Goal: Task Accomplishment & Management: Complete application form

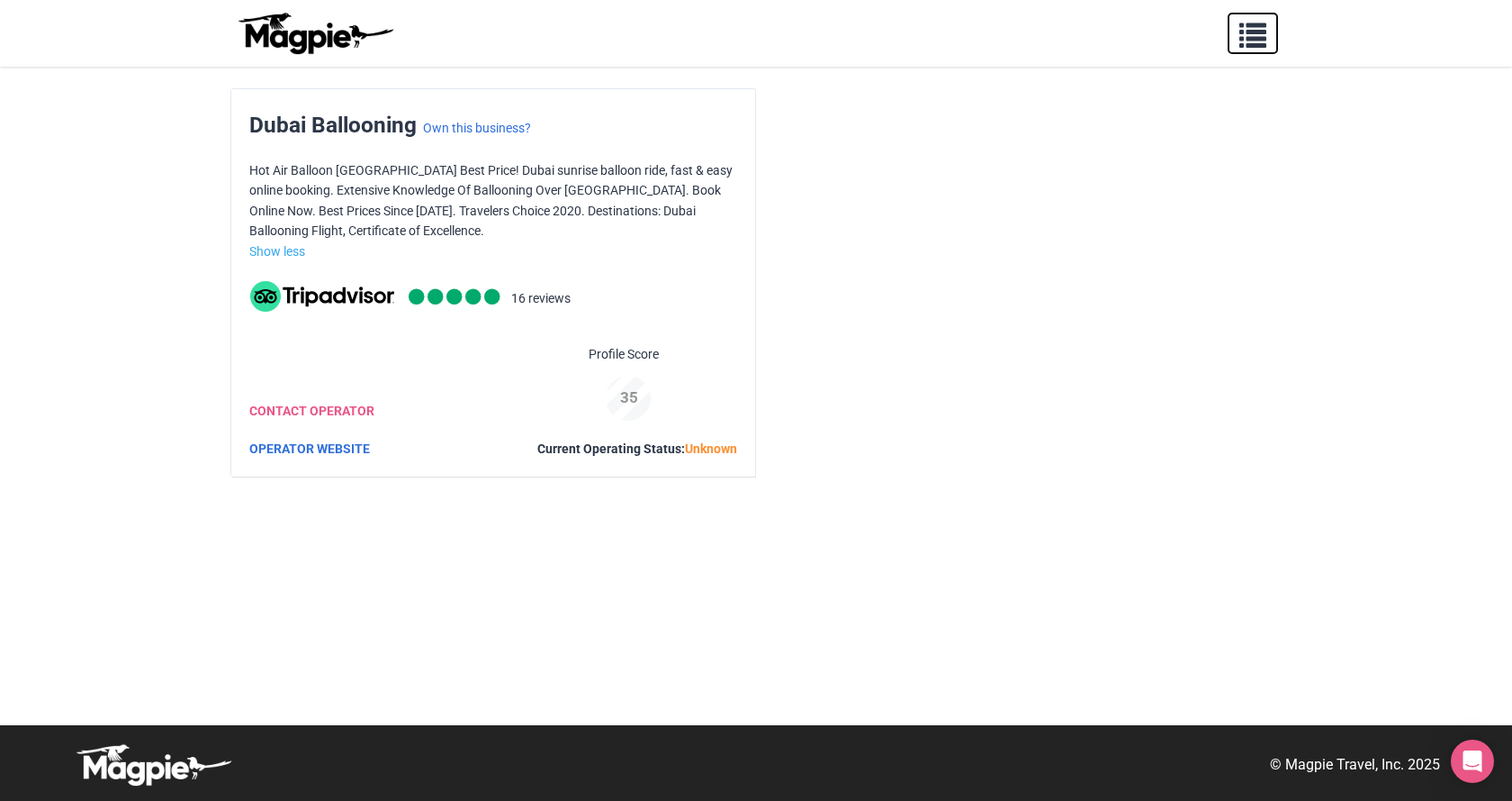
click at [1245, 40] on span "button" at bounding box center [1253, 31] width 27 height 27
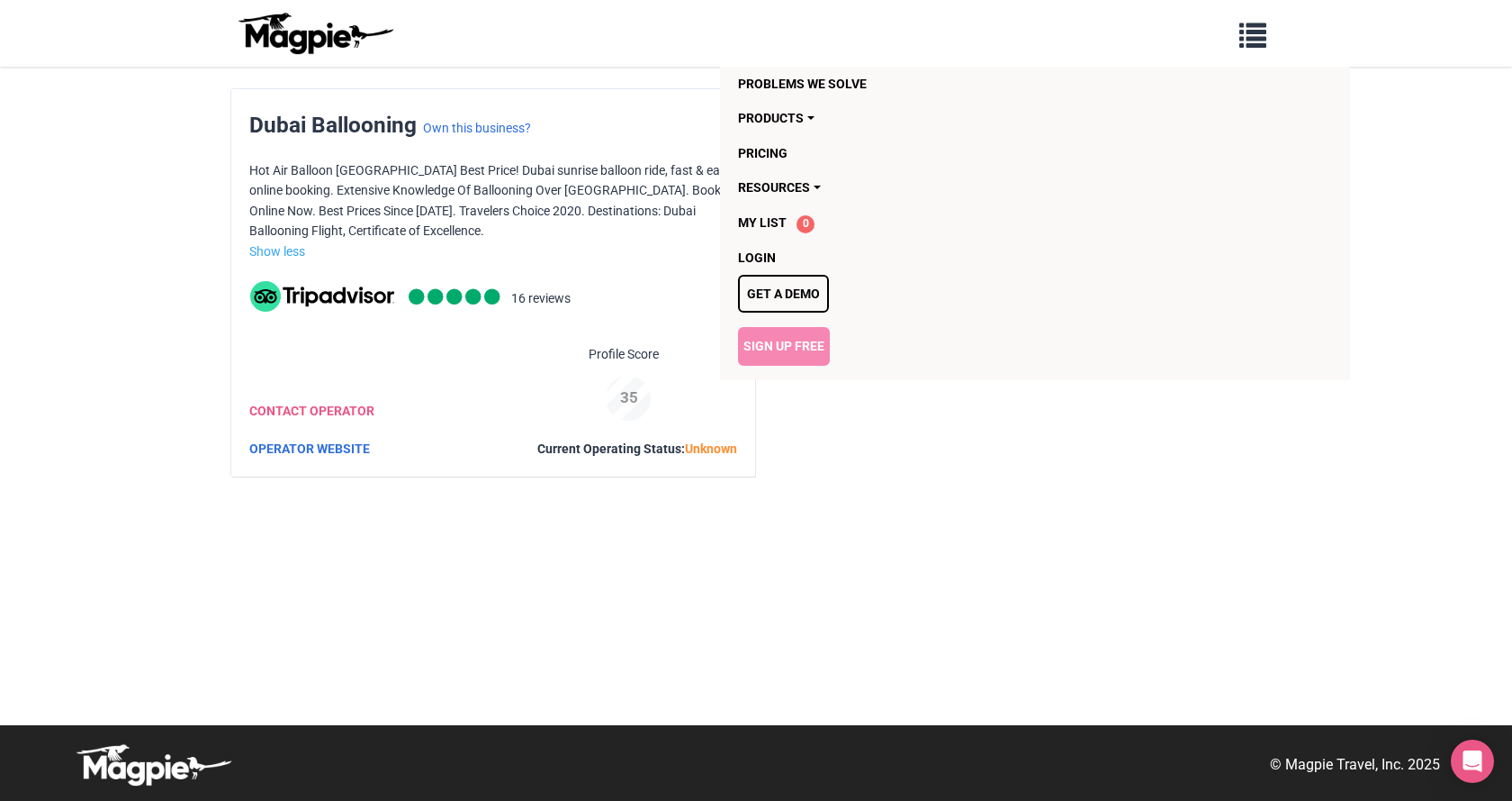
click at [790, 355] on link "Sign Up Free" at bounding box center [784, 346] width 92 height 38
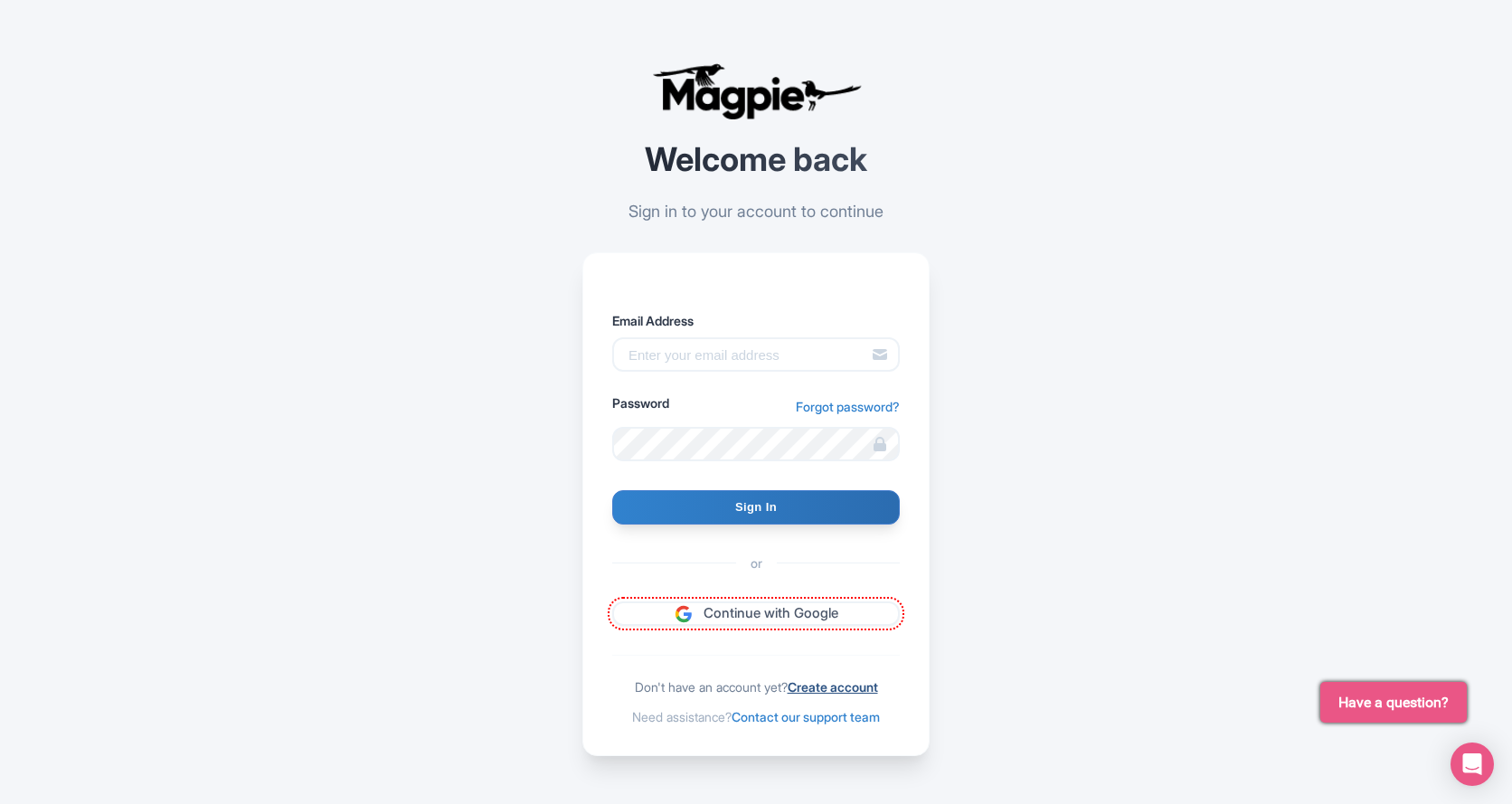
click at [828, 682] on link "Create account" at bounding box center [833, 687] width 90 height 16
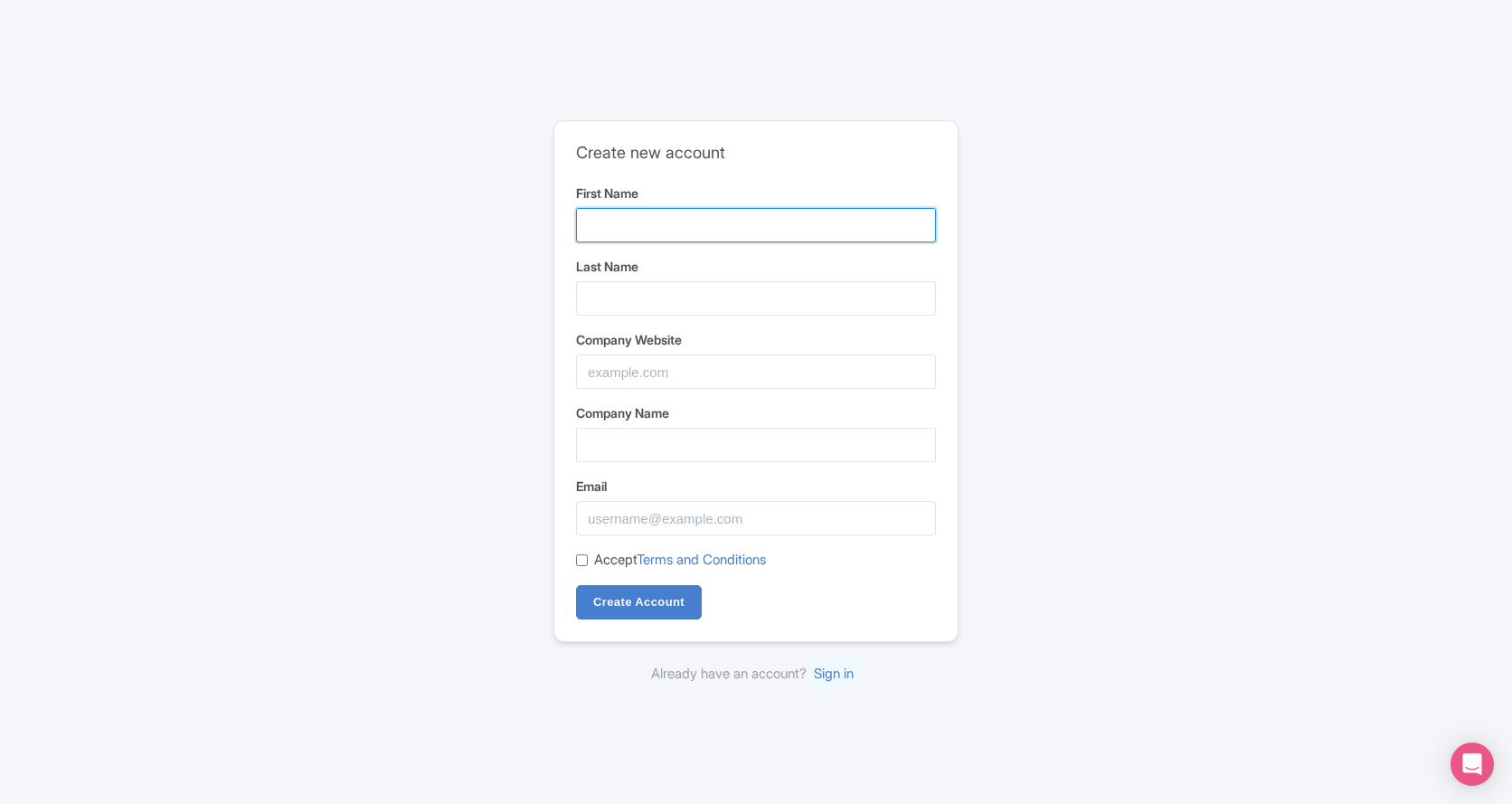
click at [687, 240] on input "First Name" at bounding box center [756, 225] width 360 height 34
type input "[GEOGRAPHIC_DATA]"
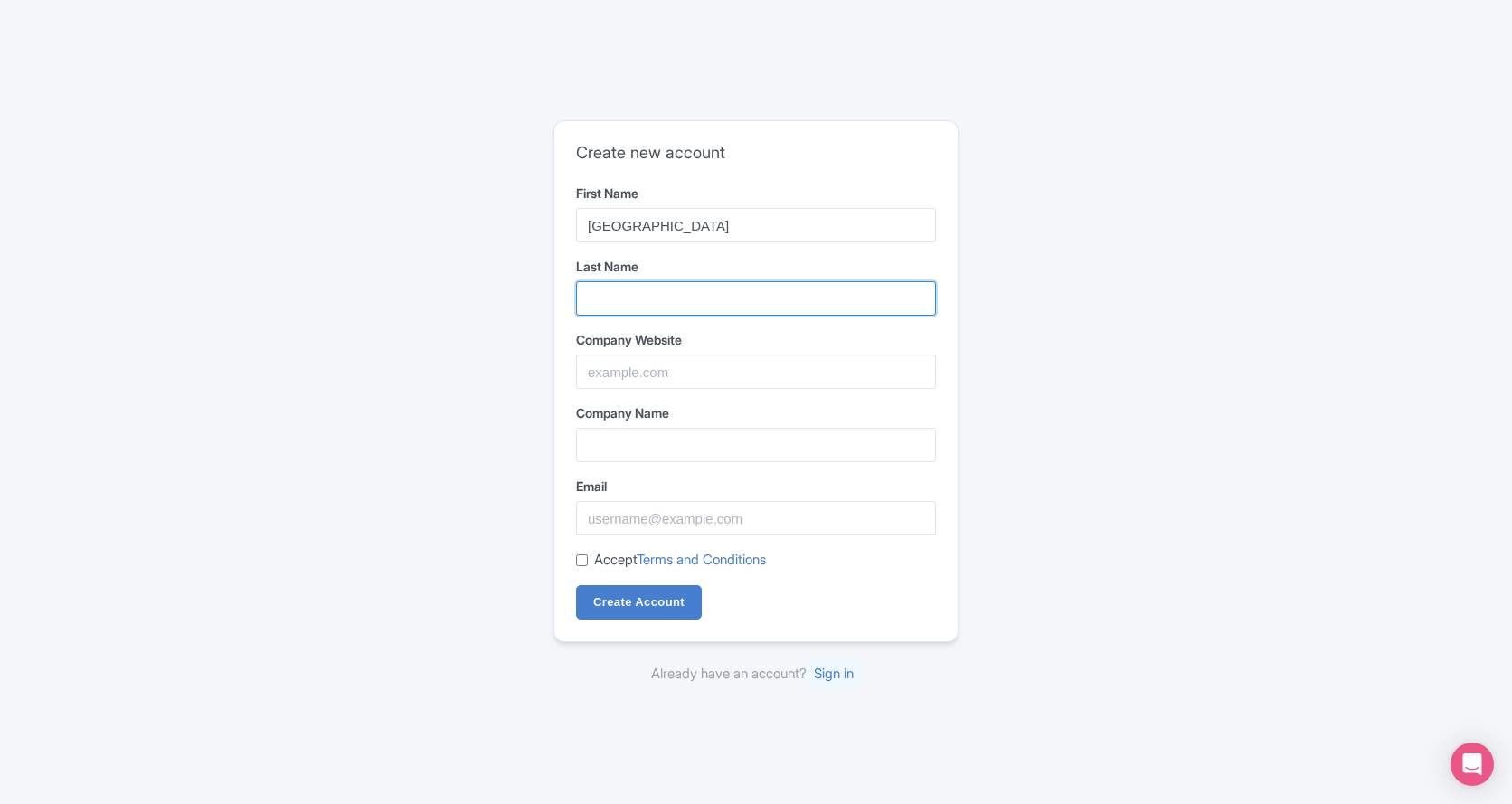
type input "Safari Tour"
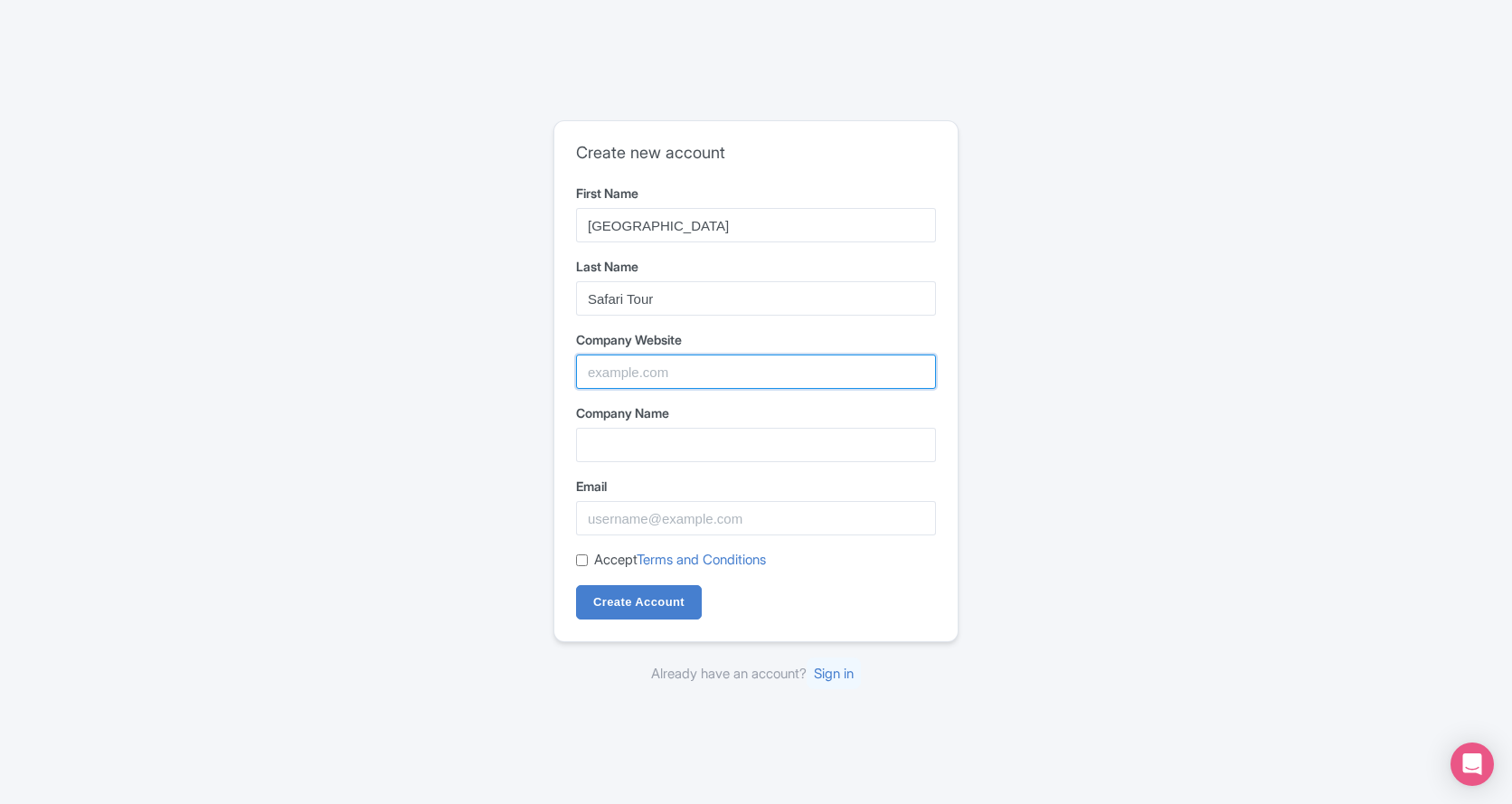
type input "Dubai Desert Safari Tour"
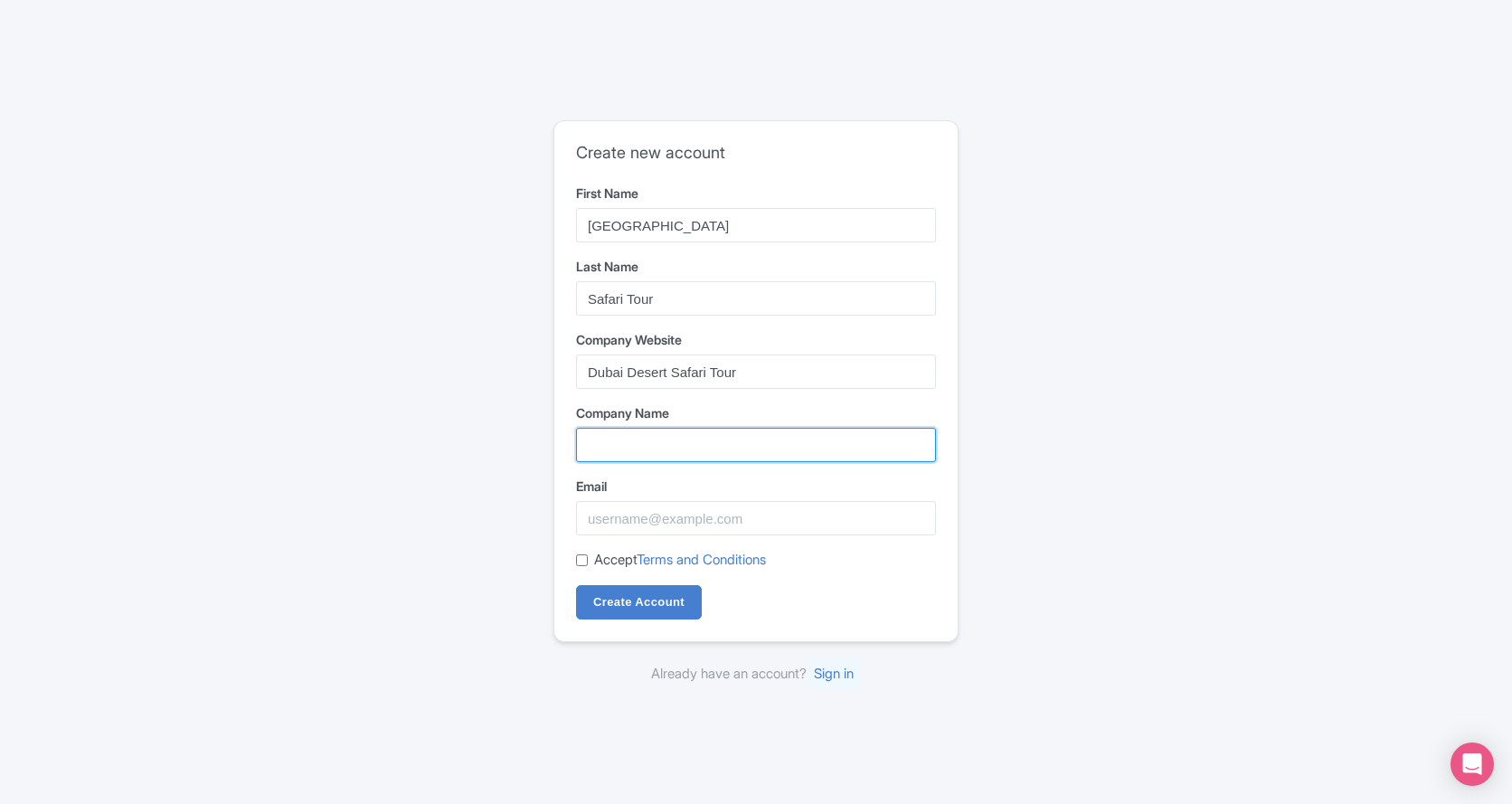
type input "Dubai Desert Safari Tour"
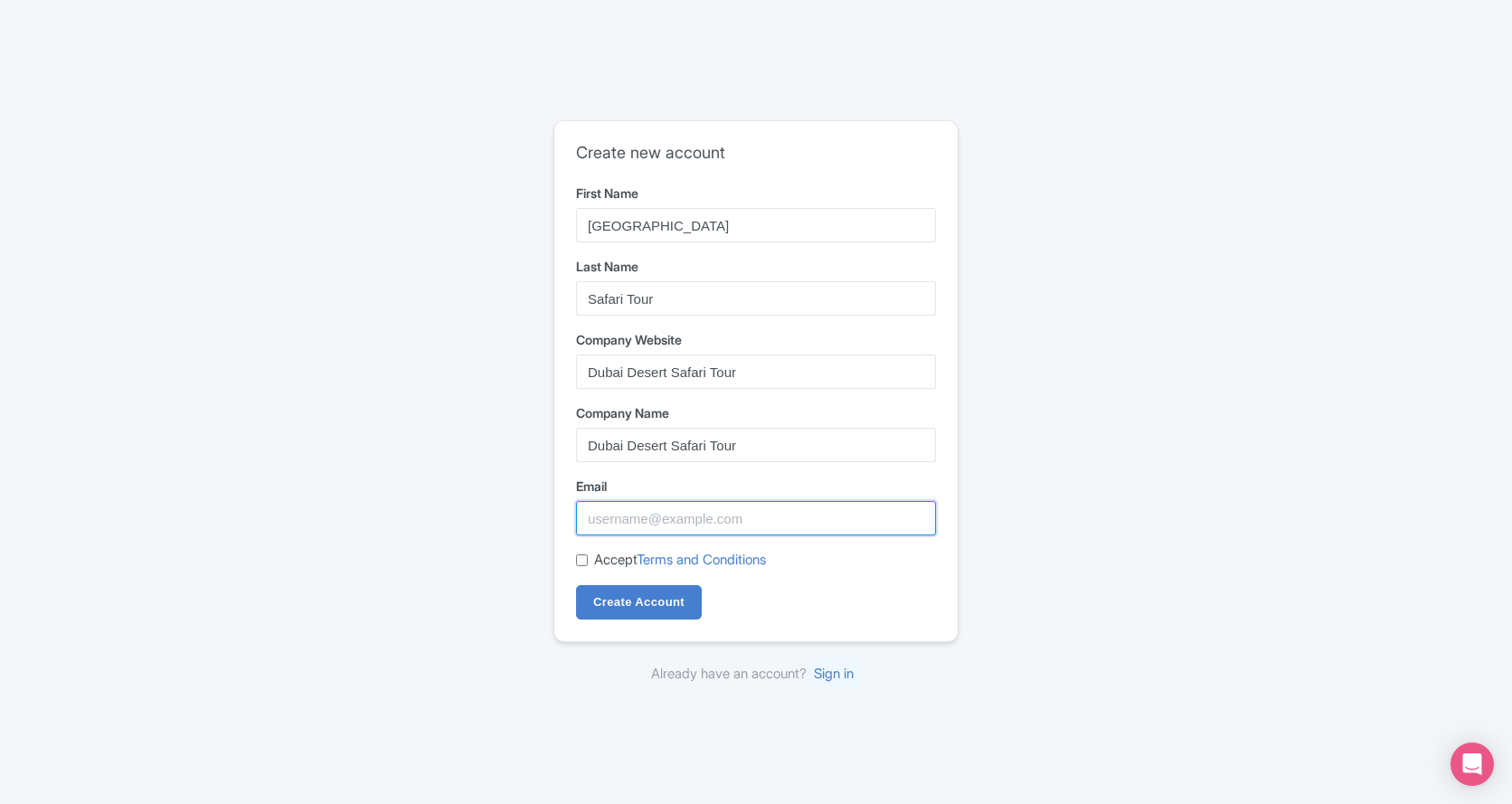
type input "[EMAIL_ADDRESS][DOMAIN_NAME]"
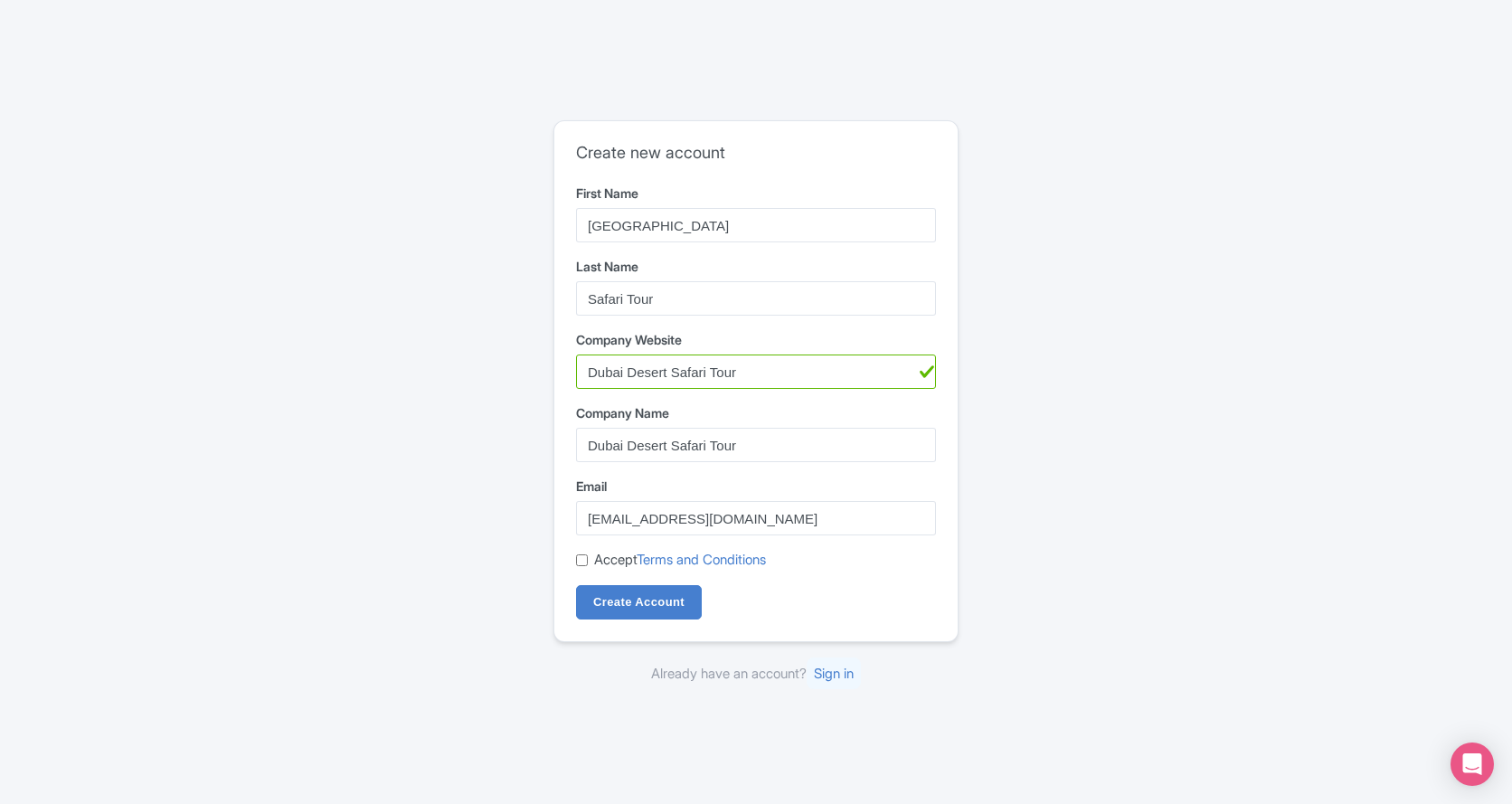
click at [579, 559] on input "Accept Terms and Conditions" at bounding box center [582, 560] width 12 height 12
checkbox input "true"
click at [627, 608] on input "Create Account" at bounding box center [639, 602] width 126 height 34
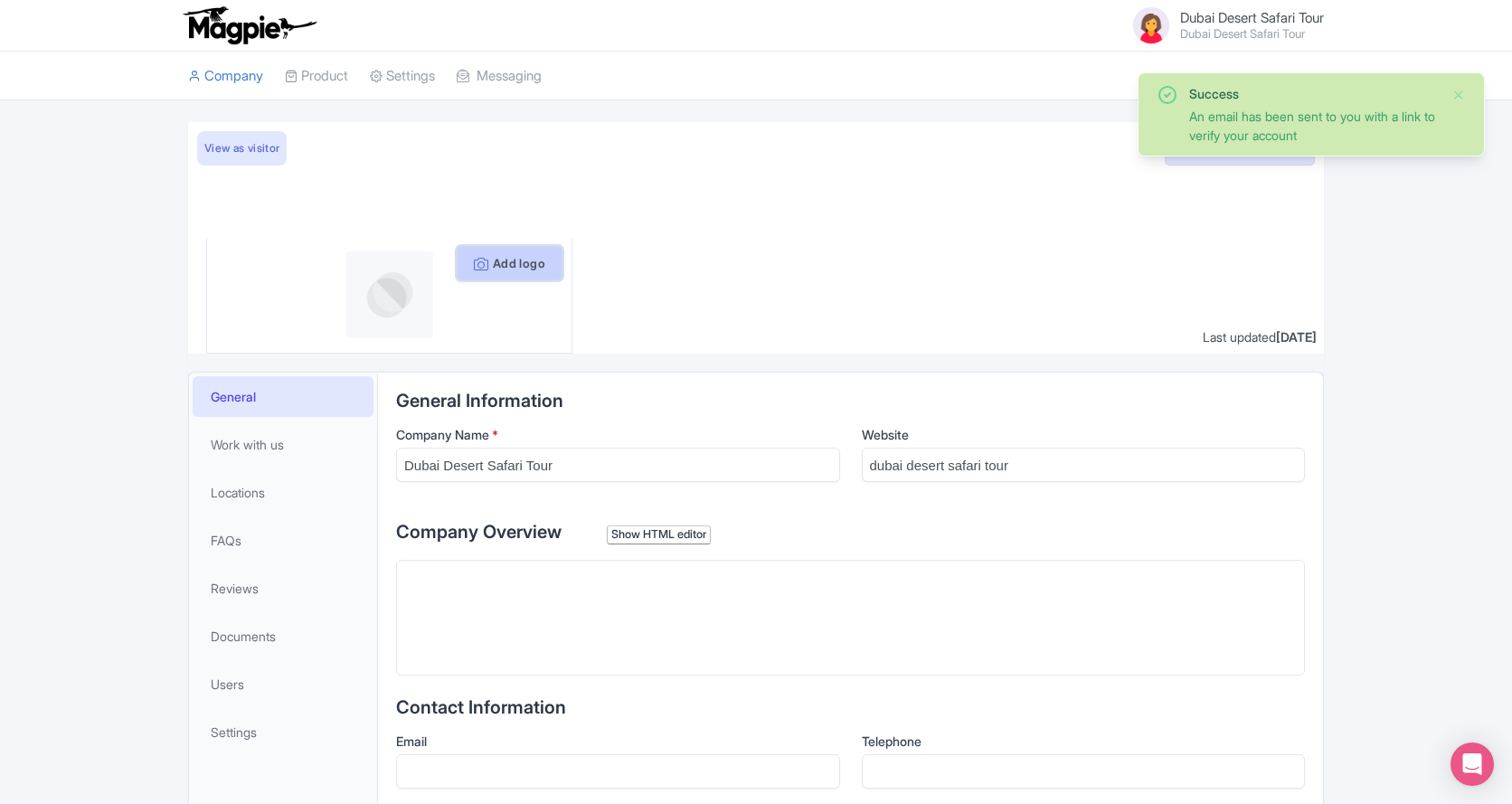
click at [540, 272] on button "Add logo" at bounding box center [509, 262] width 106 height 34
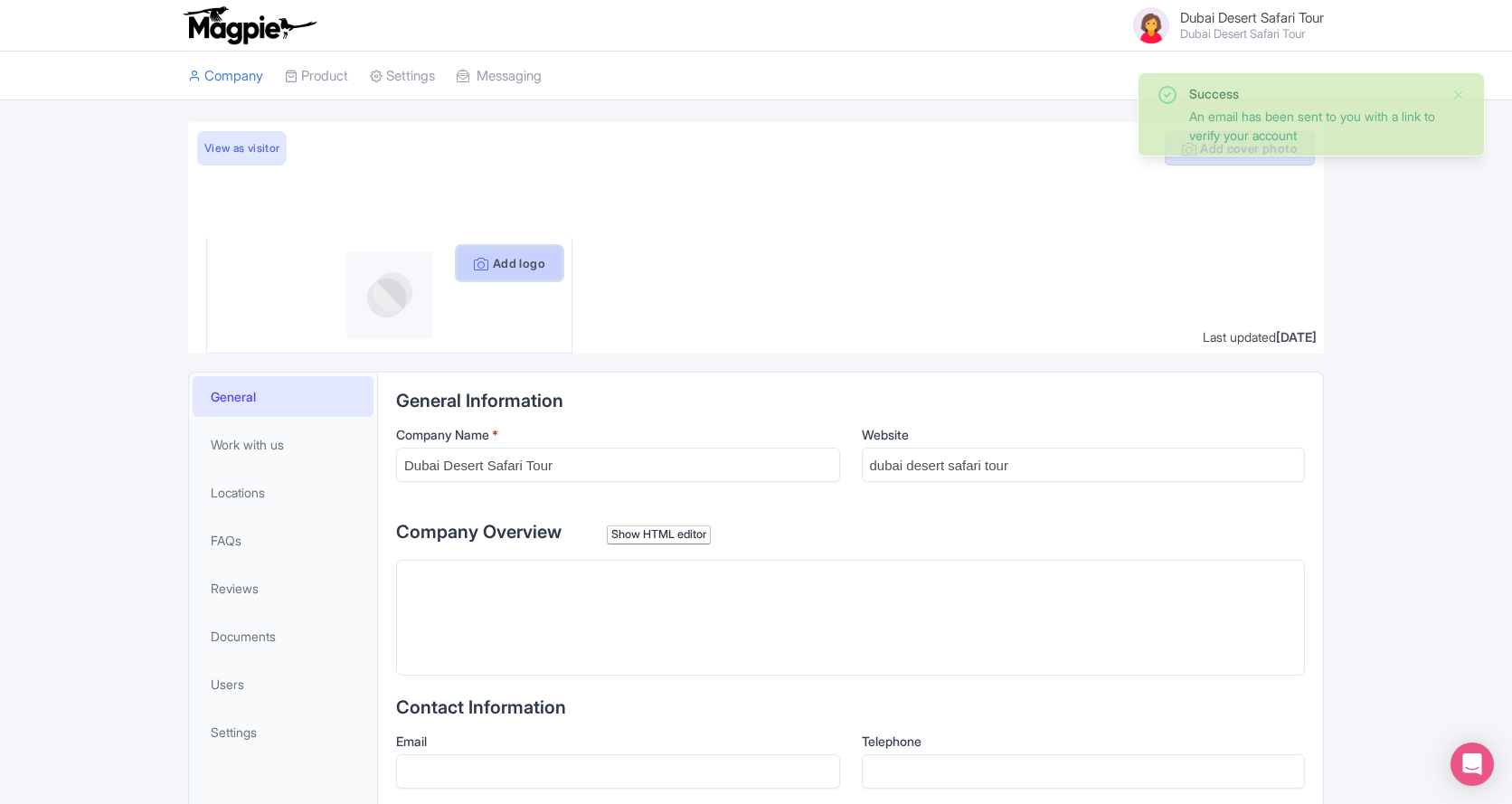
click at [505, 263] on button "Add logo" at bounding box center [509, 262] width 106 height 34
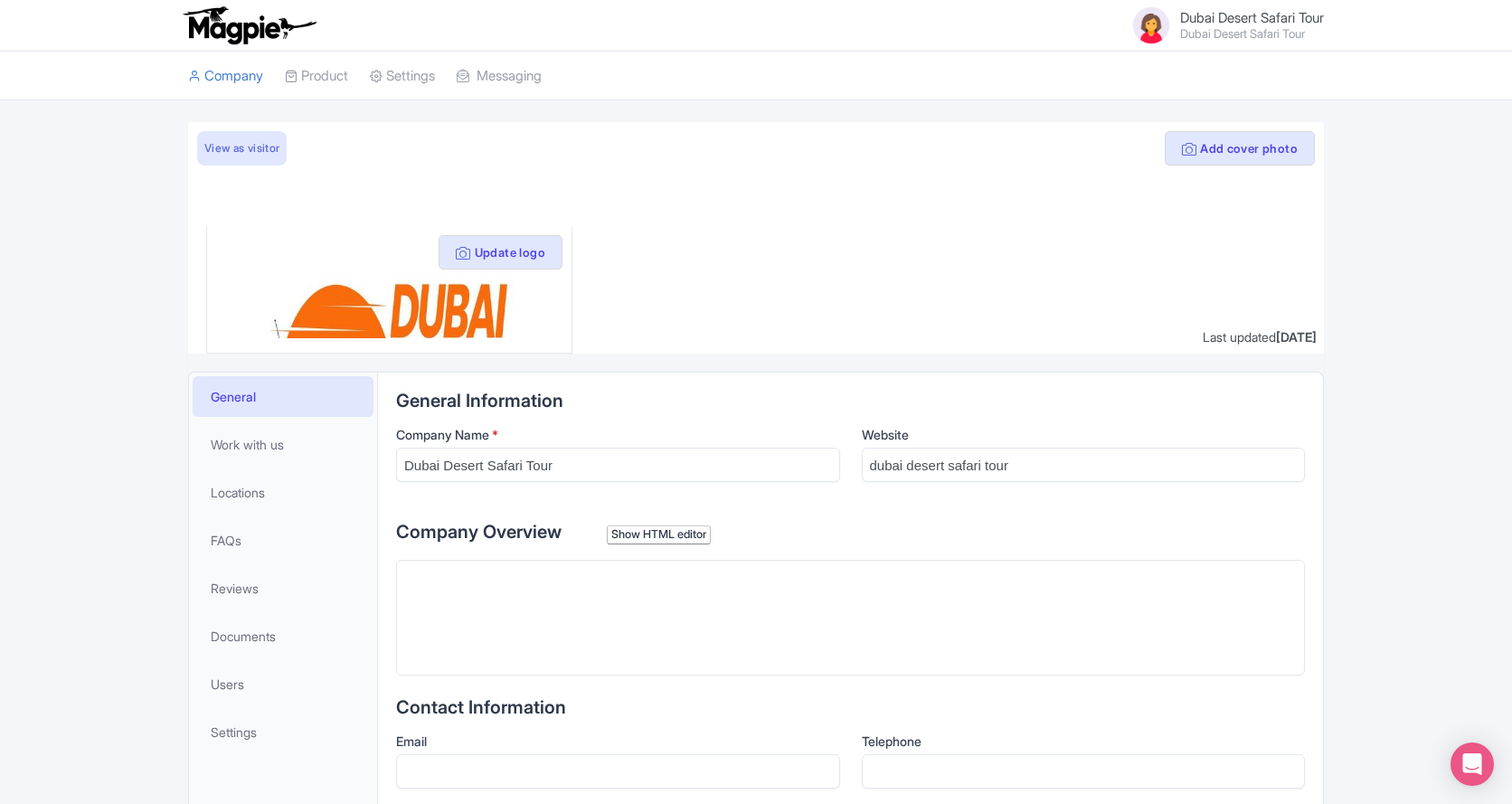
click at [346, 310] on img at bounding box center [388, 289] width 291 height 97
click at [548, 258] on button "Update logo" at bounding box center [500, 252] width 124 height 34
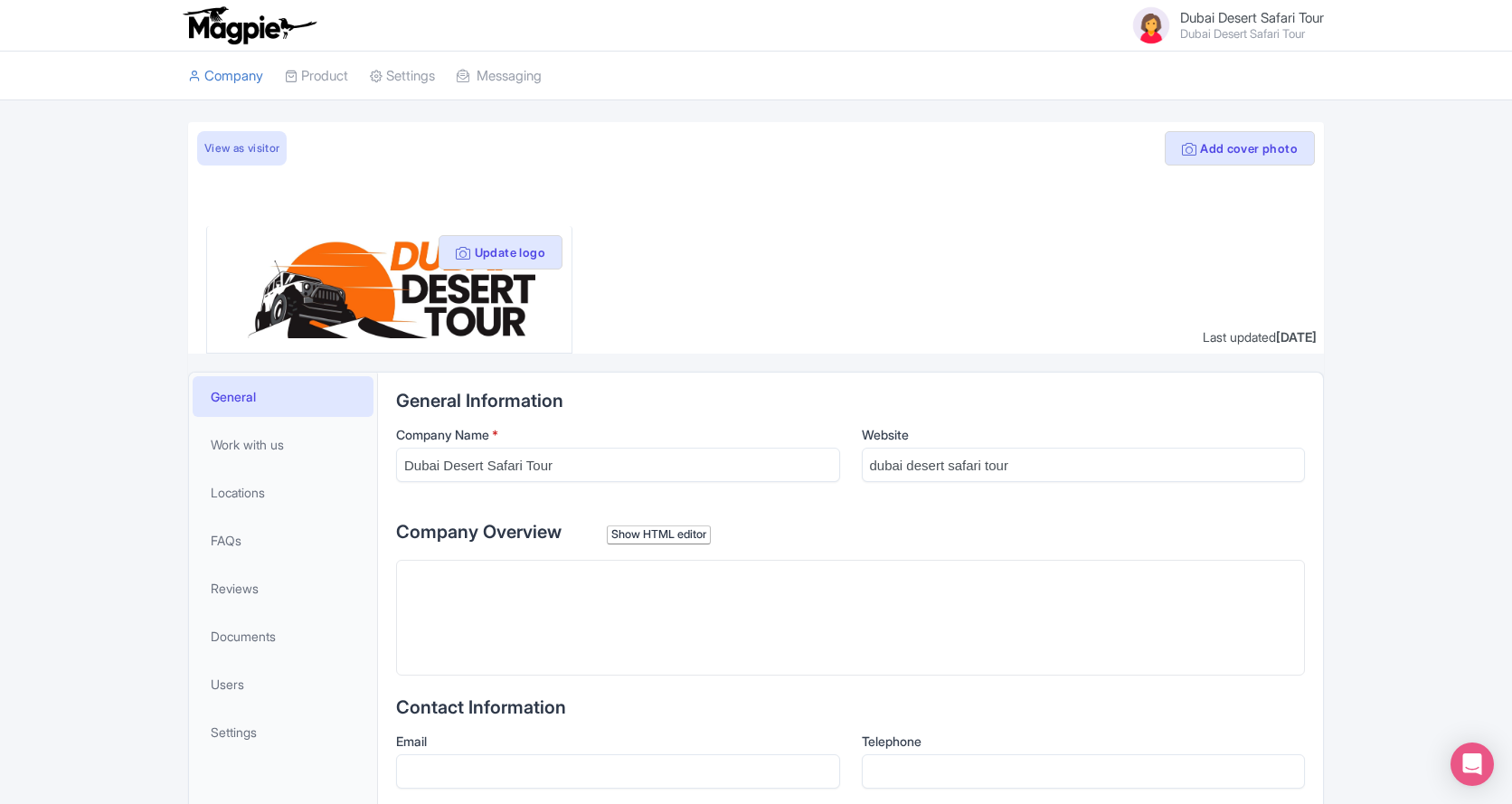
click at [646, 603] on trix-editor at bounding box center [850, 617] width 908 height 116
click at [1037, 473] on input "dubai desert safari tour" at bounding box center [1083, 464] width 444 height 34
paste input "https://dubaideserttour.com/"
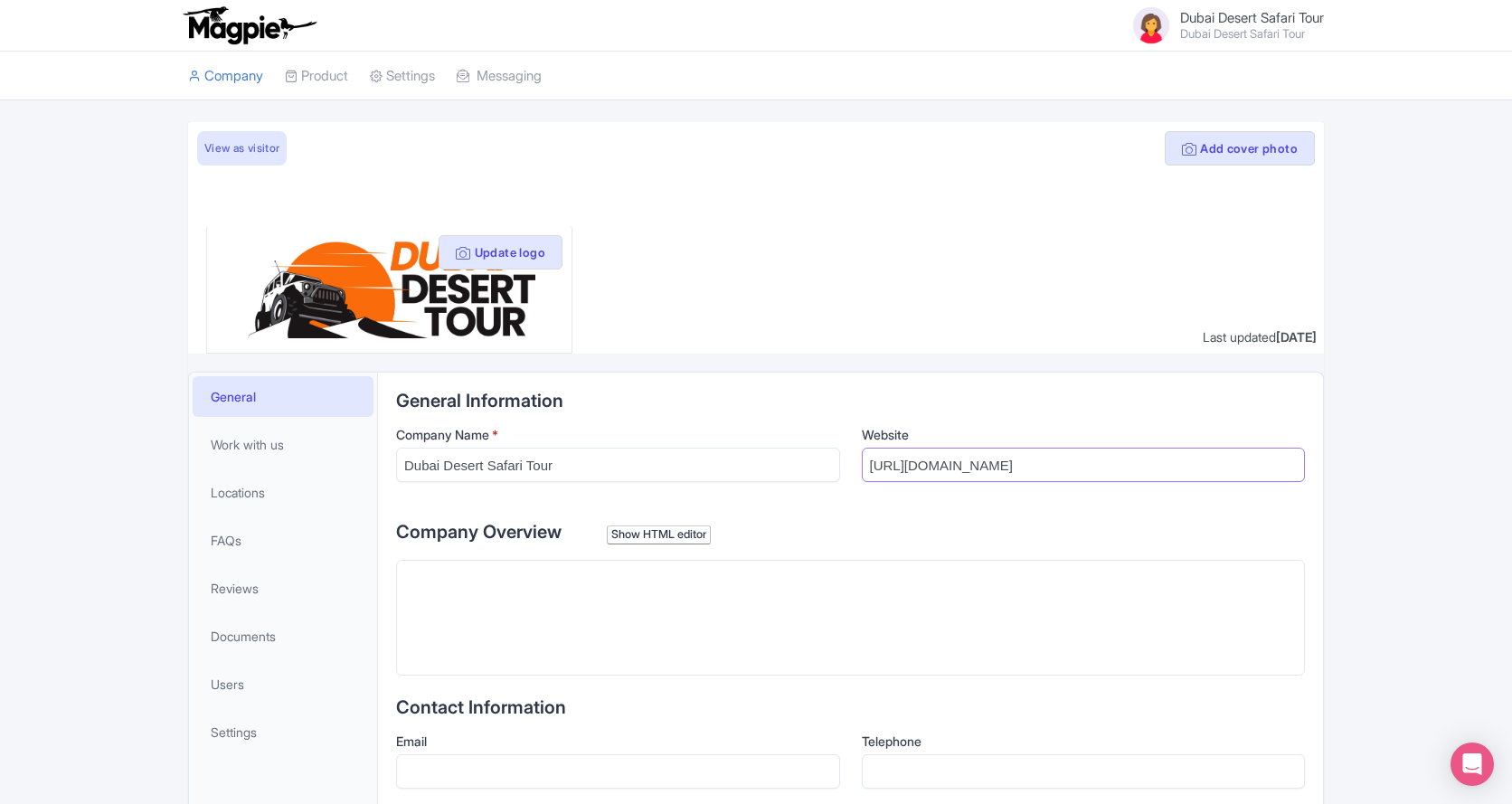
type input "https://dubaideserttour.com/"
paste trix-editor "<div>Find discounted attraction tickets, tours with unique experiences, and mor…"
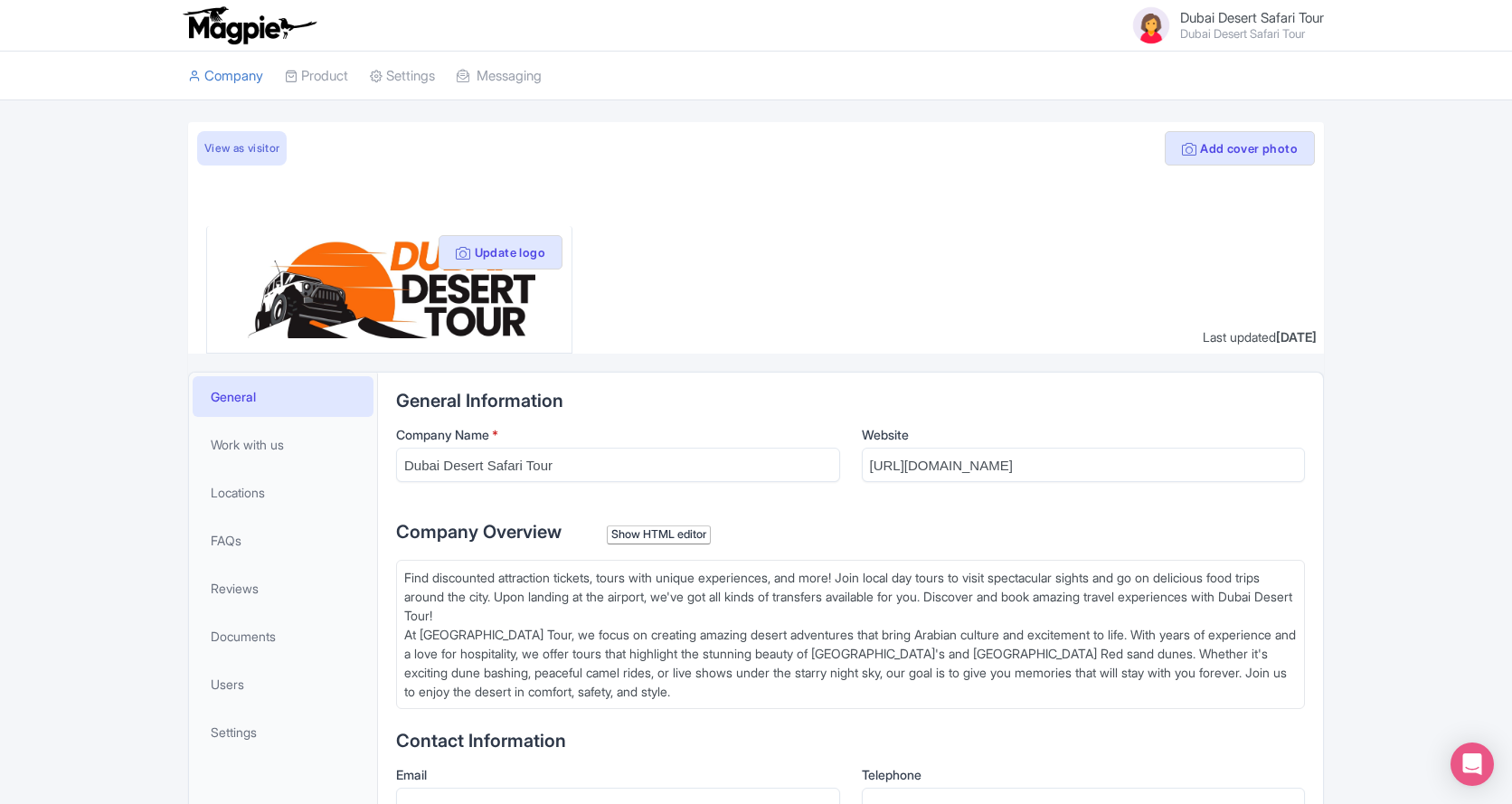
type trix-editor "<div>Find discounted attraction tickets, tours with unique experiences, and mor…"
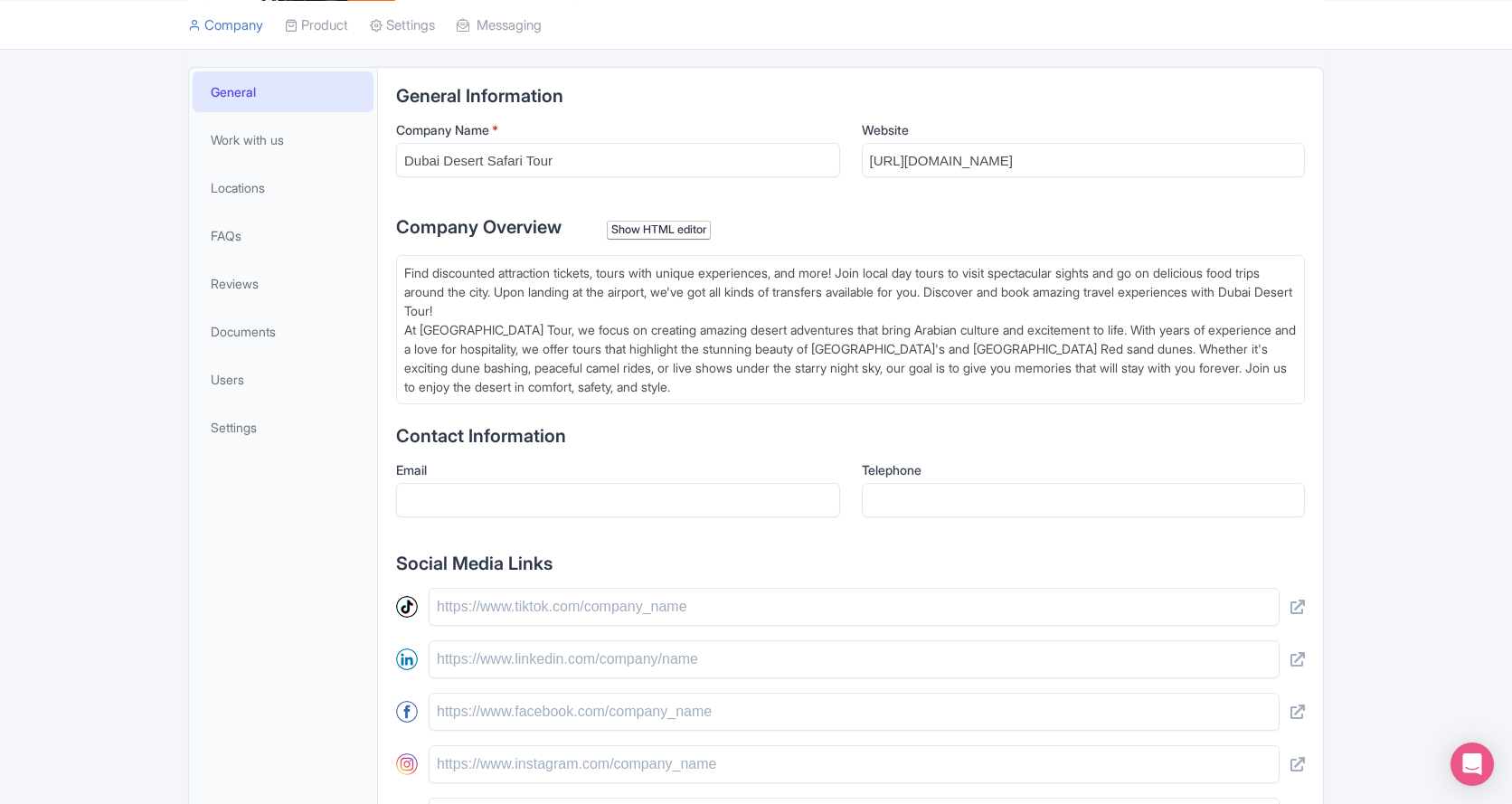
scroll to position [383, 0]
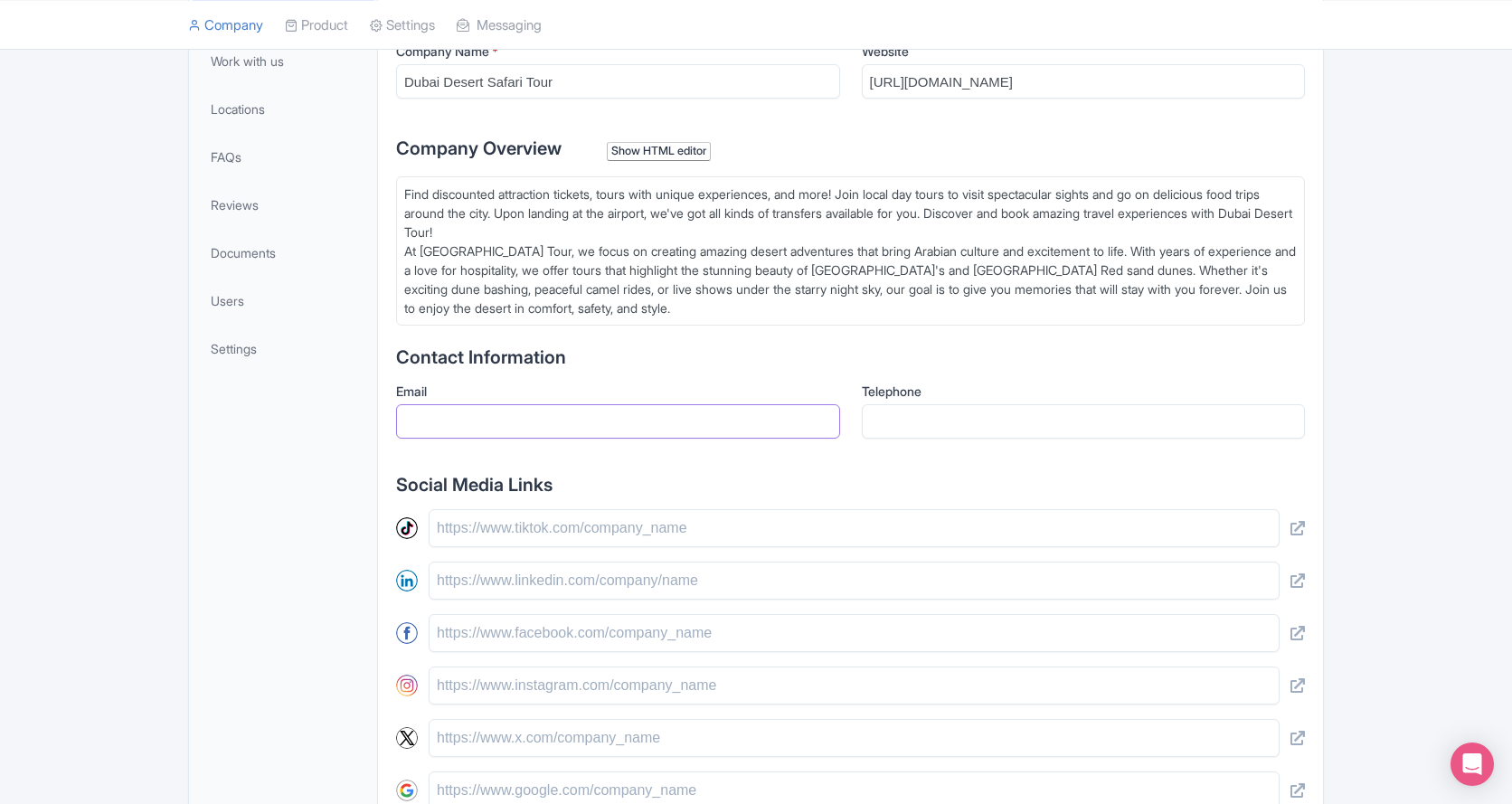
click at [773, 415] on input "Email" at bounding box center [618, 421] width 444 height 34
type input "[EMAIL_ADDRESS][DOMAIN_NAME]"
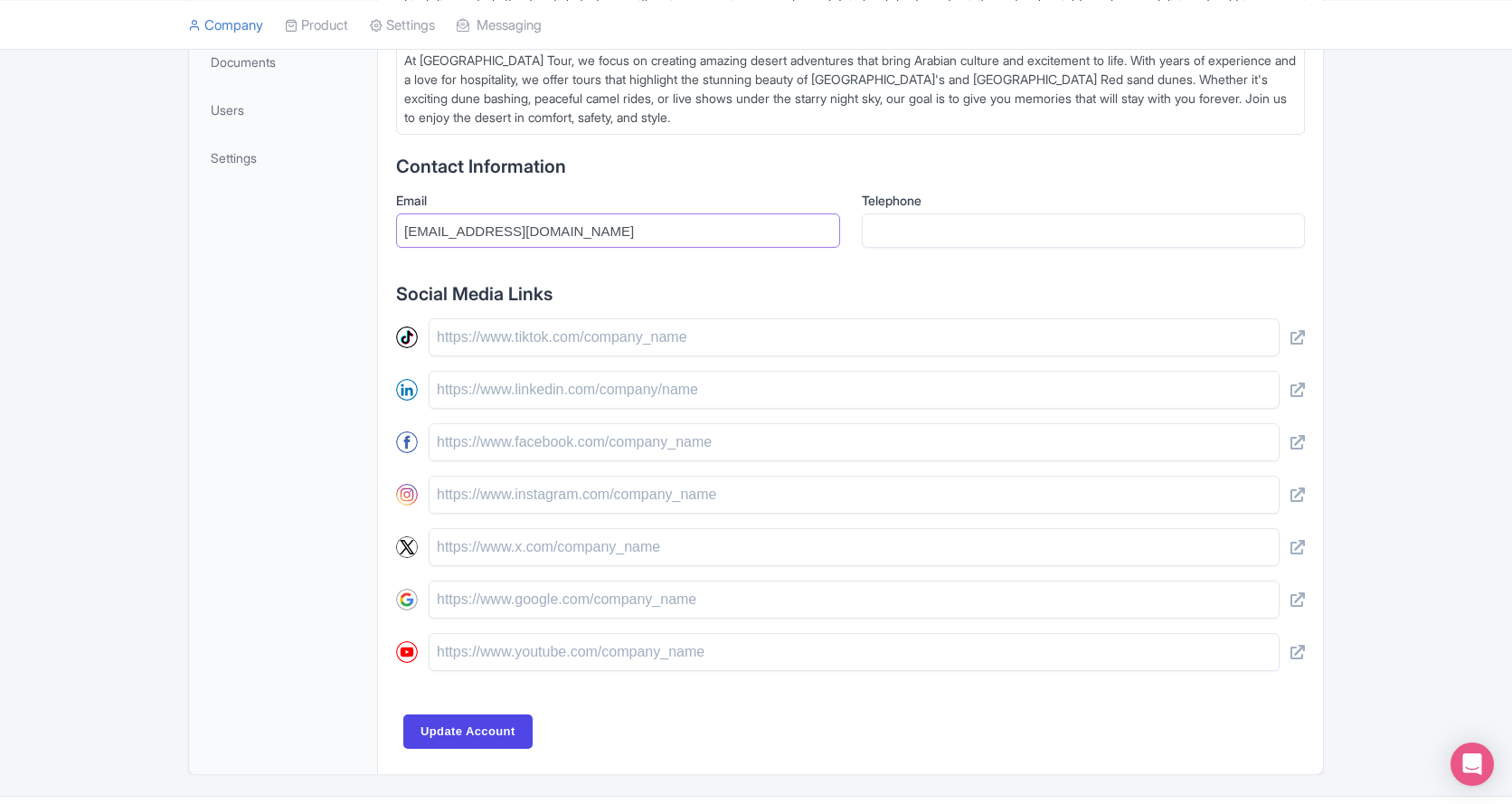
scroll to position [622, 0]
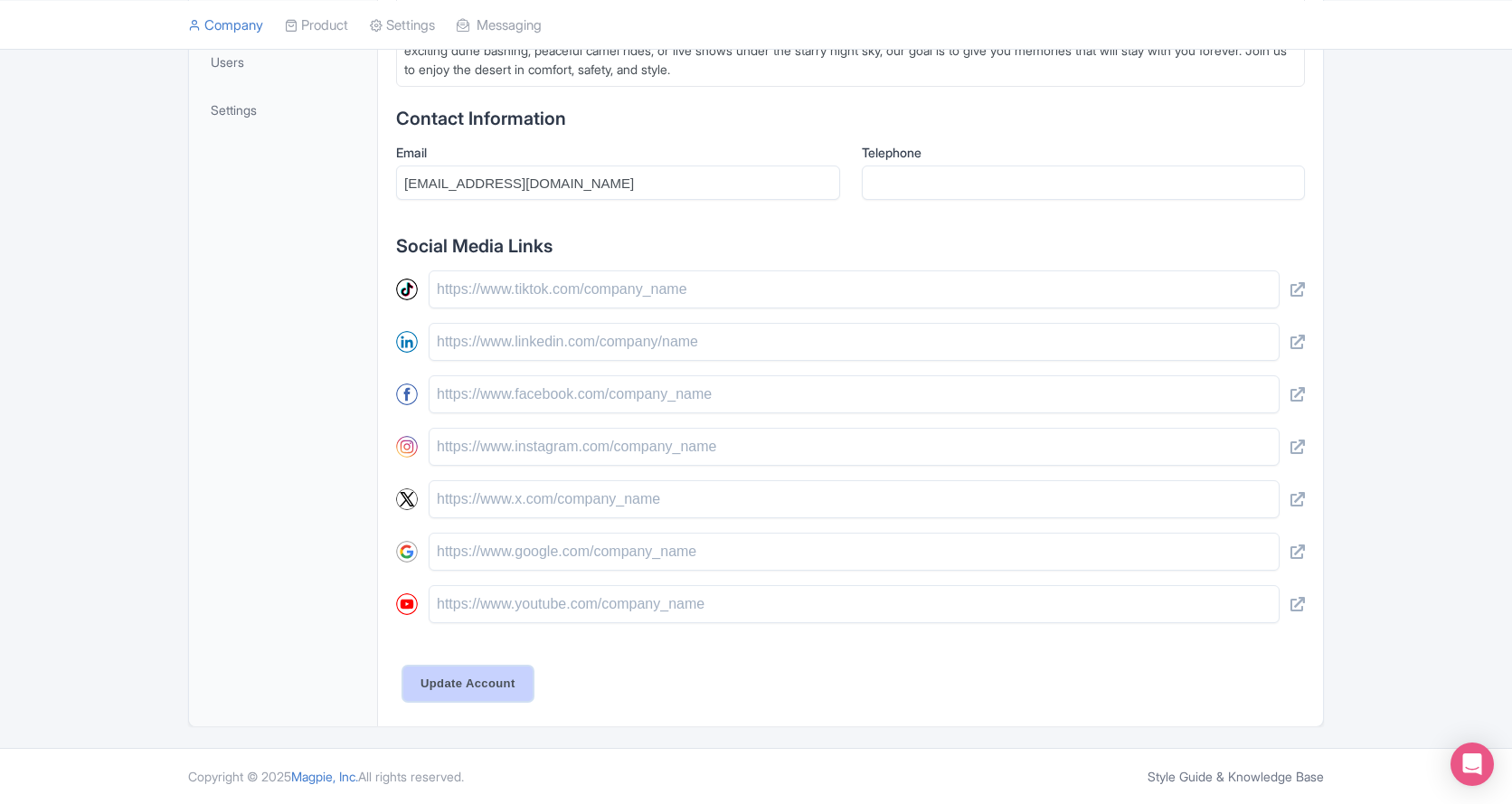
click at [480, 669] on input "Update Account" at bounding box center [468, 683] width 130 height 34
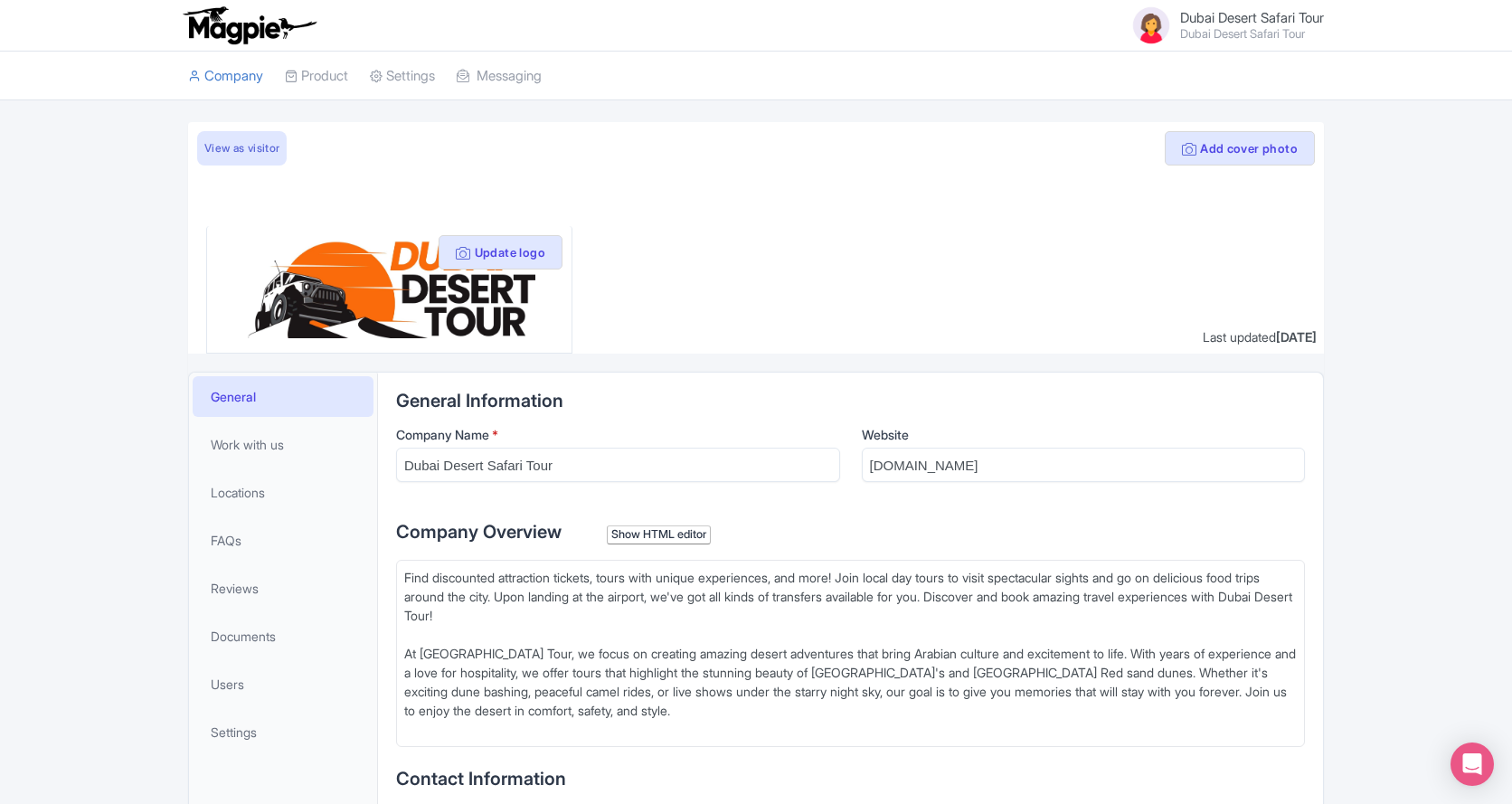
click at [1140, 27] on img at bounding box center [1151, 26] width 43 height 43
click at [1214, 84] on link "Users" at bounding box center [1237, 80] width 172 height 29
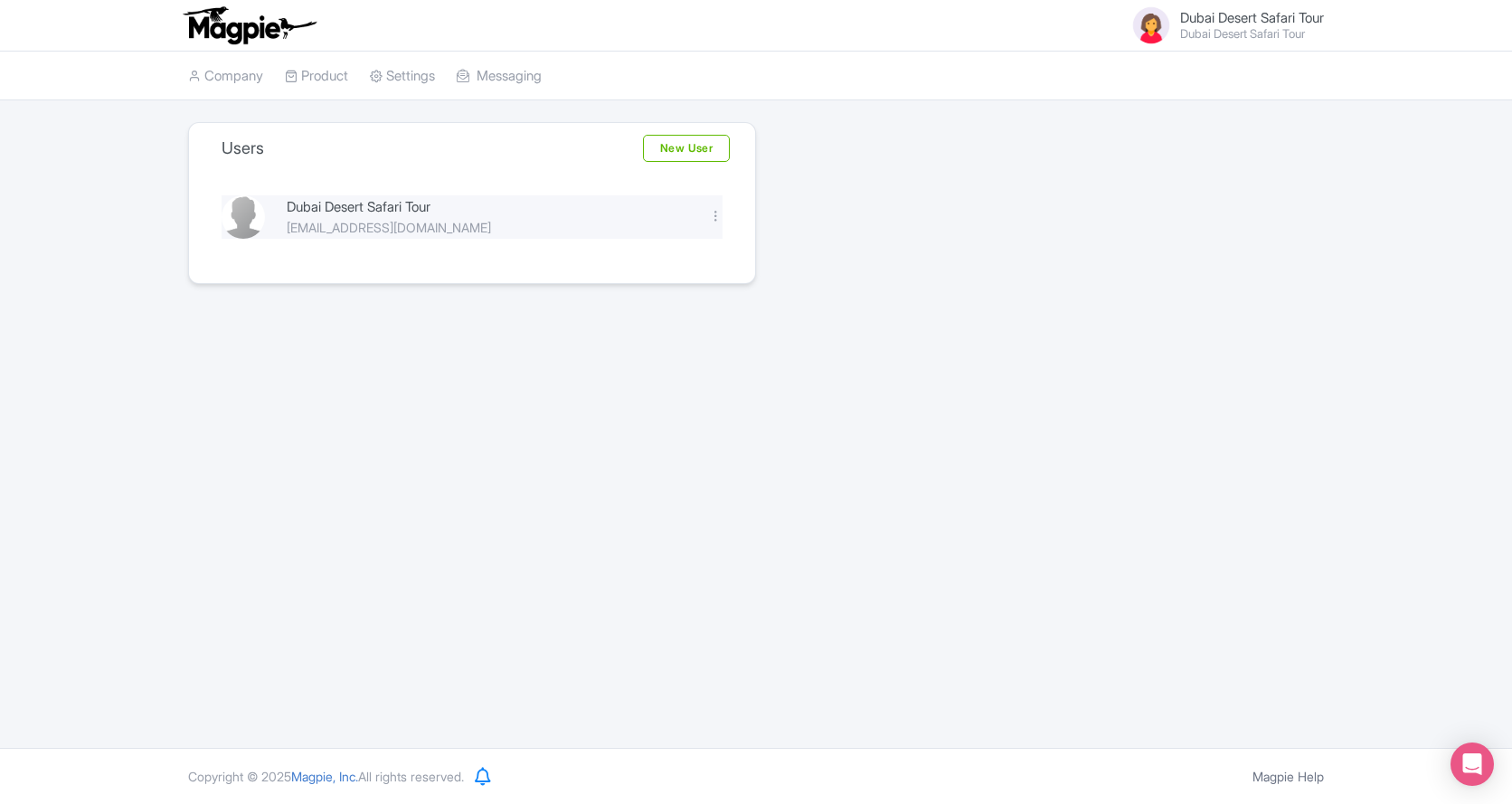
click at [723, 221] on div "Edit [GEOGRAPHIC_DATA]" at bounding box center [716, 217] width 35 height 21
click at [705, 220] on div "Edit Delete" at bounding box center [716, 217] width 35 height 21
click at [715, 217] on div at bounding box center [716, 215] width 14 height 14
click at [387, 210] on div "Dubai Desert Safari Tour" at bounding box center [487, 206] width 400 height 21
click at [231, 215] on img at bounding box center [243, 217] width 43 height 43
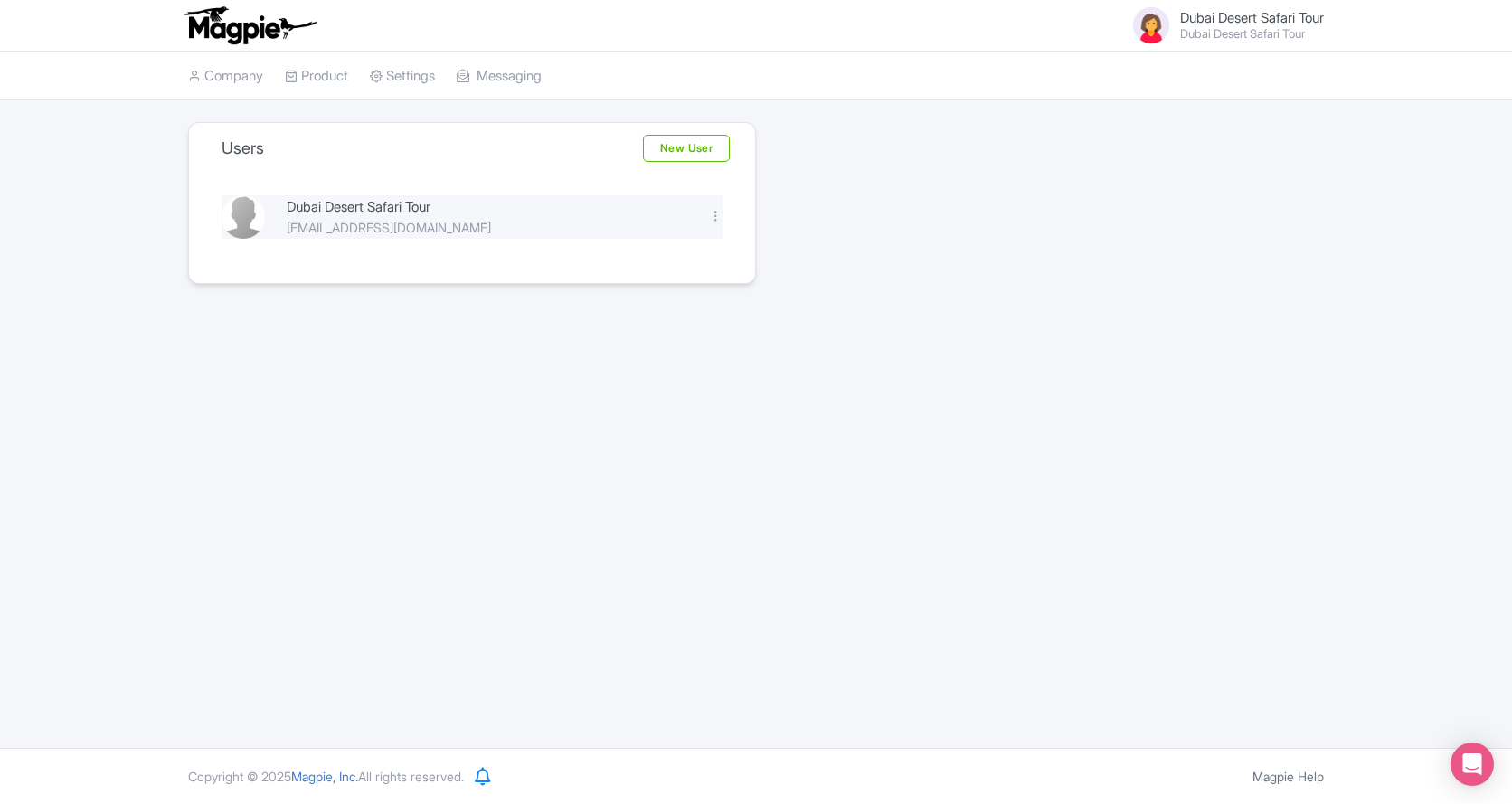
click at [231, 215] on img at bounding box center [243, 217] width 43 height 43
click at [234, 215] on img at bounding box center [243, 217] width 43 height 43
click at [696, 147] on link "New User" at bounding box center [686, 148] width 87 height 28
click at [255, 81] on link "Company" at bounding box center [225, 76] width 75 height 50
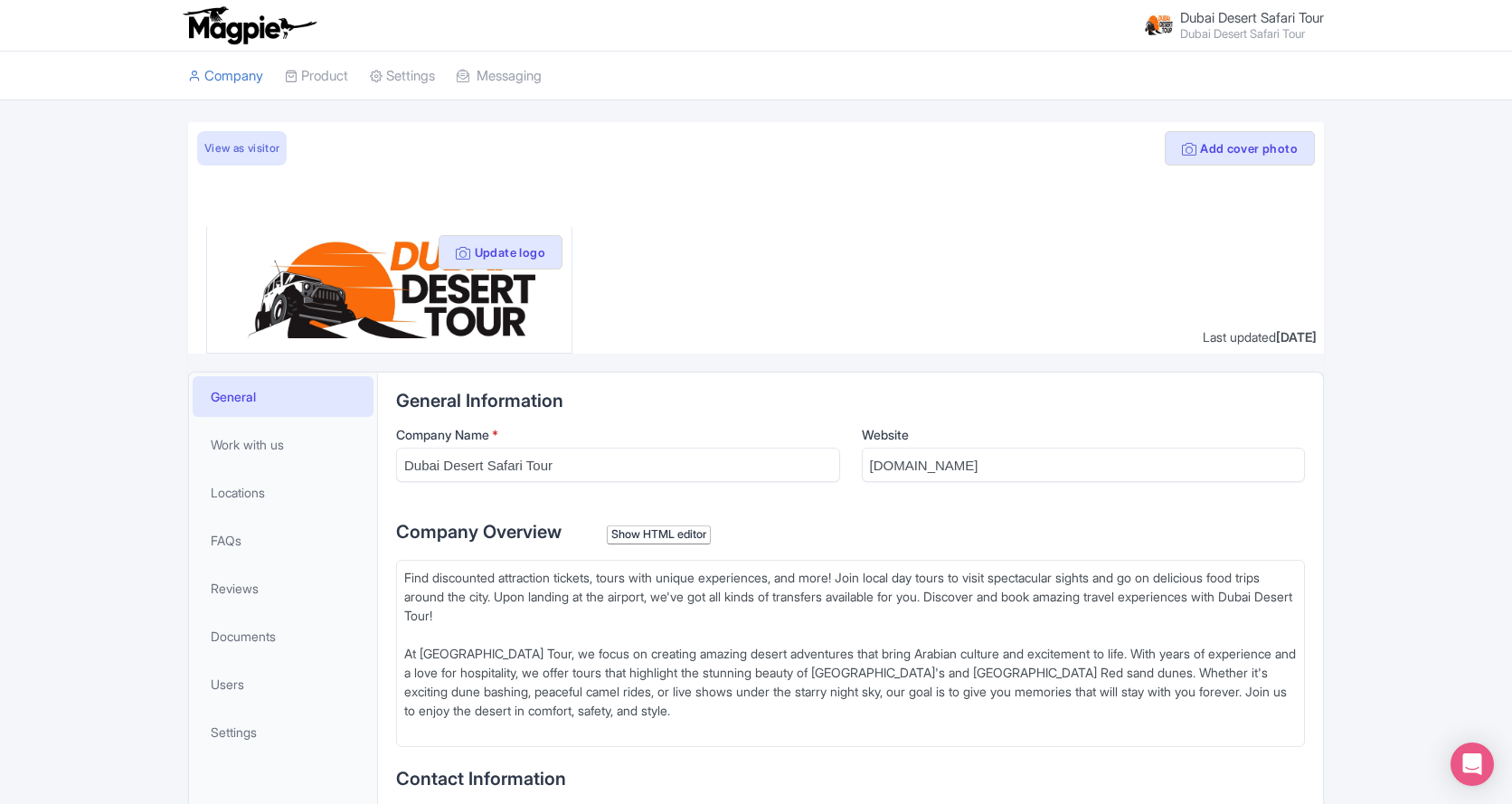
click at [1254, 13] on span "Dubai Desert Safari Tour" at bounding box center [1251, 17] width 144 height 17
click at [1222, 96] on link "Settings" at bounding box center [1237, 99] width 172 height 29
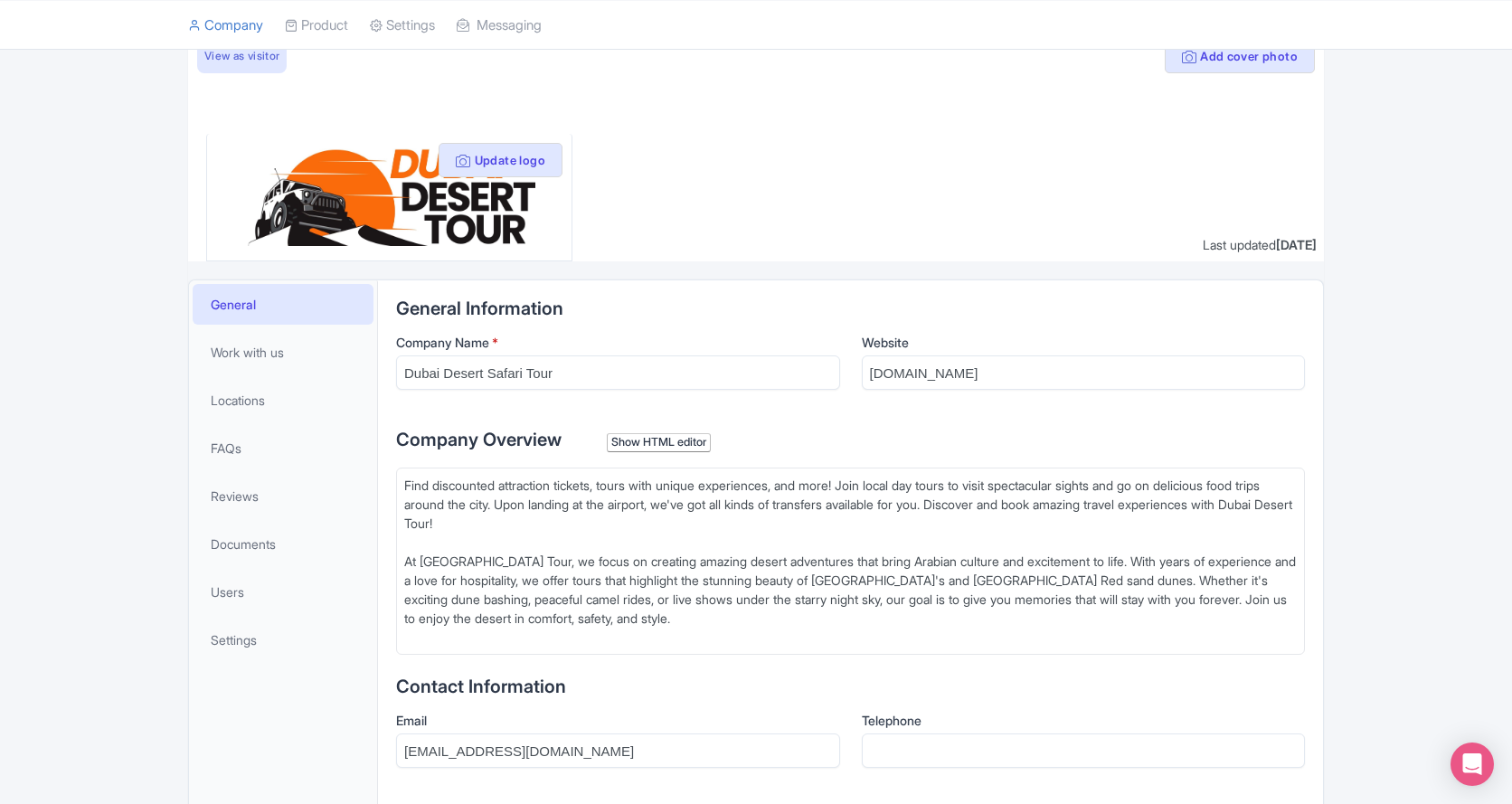
scroll to position [84, 0]
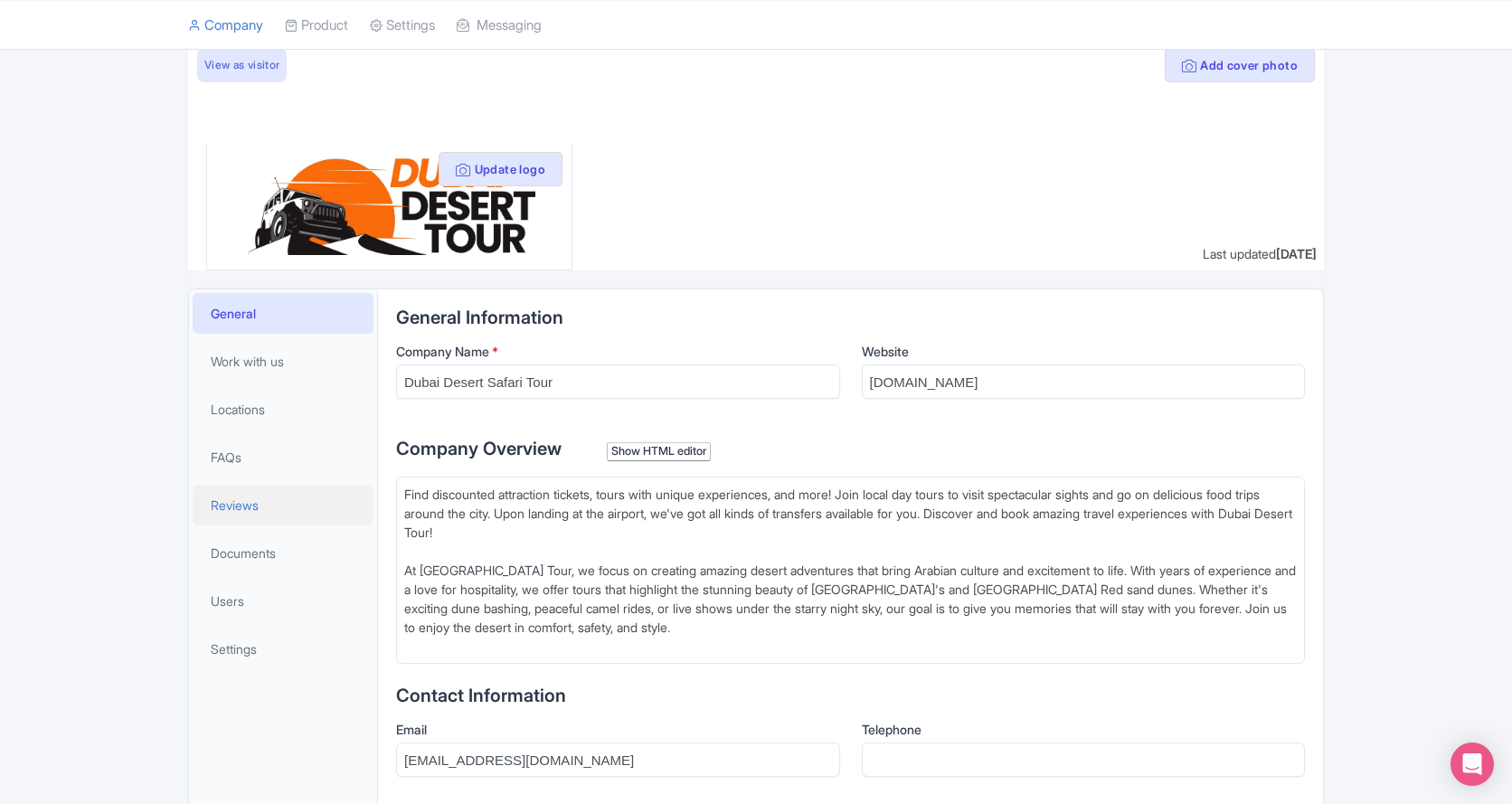
click at [273, 511] on link "Reviews" at bounding box center [283, 504] width 181 height 40
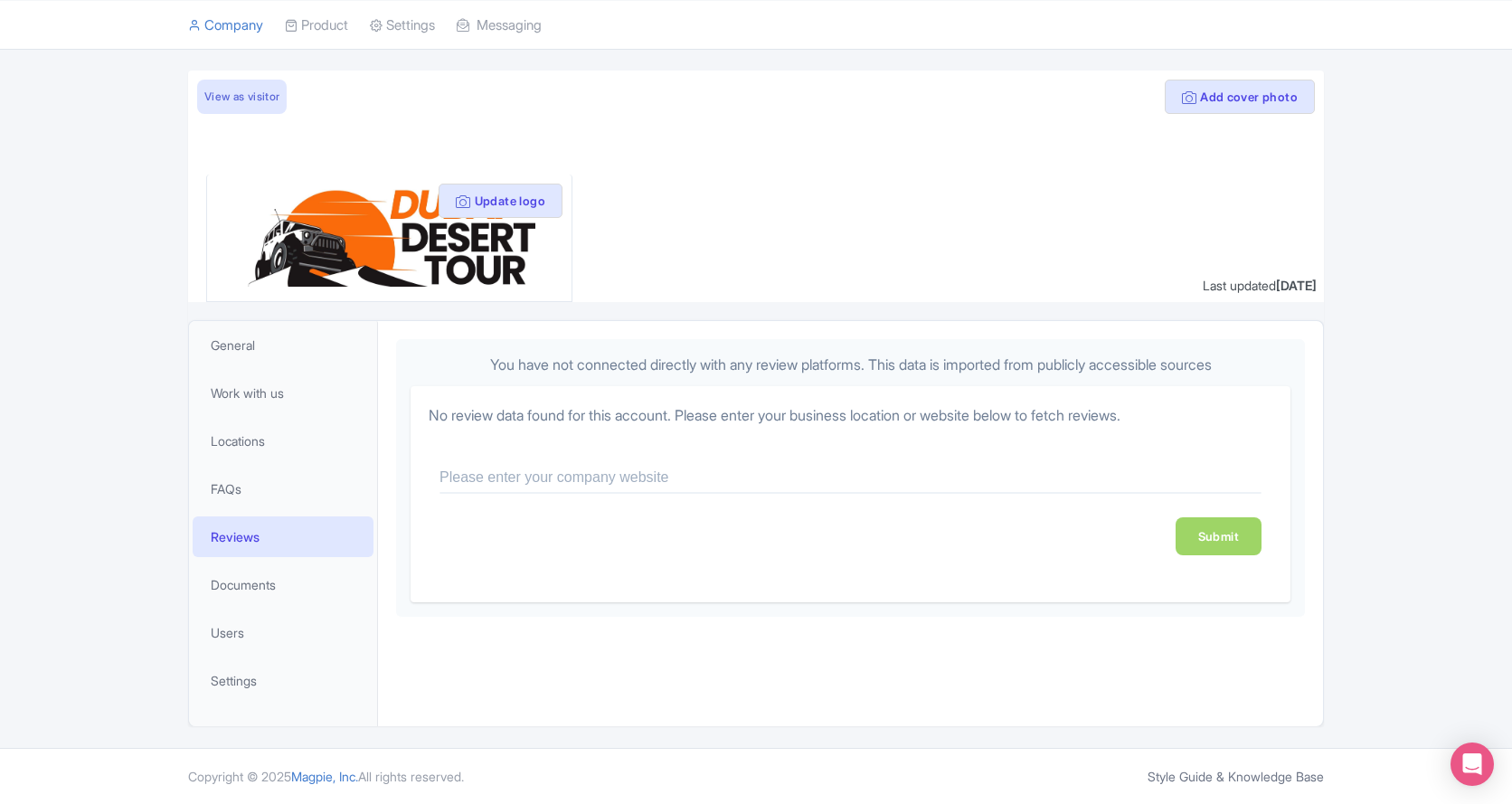
scroll to position [51, 0]
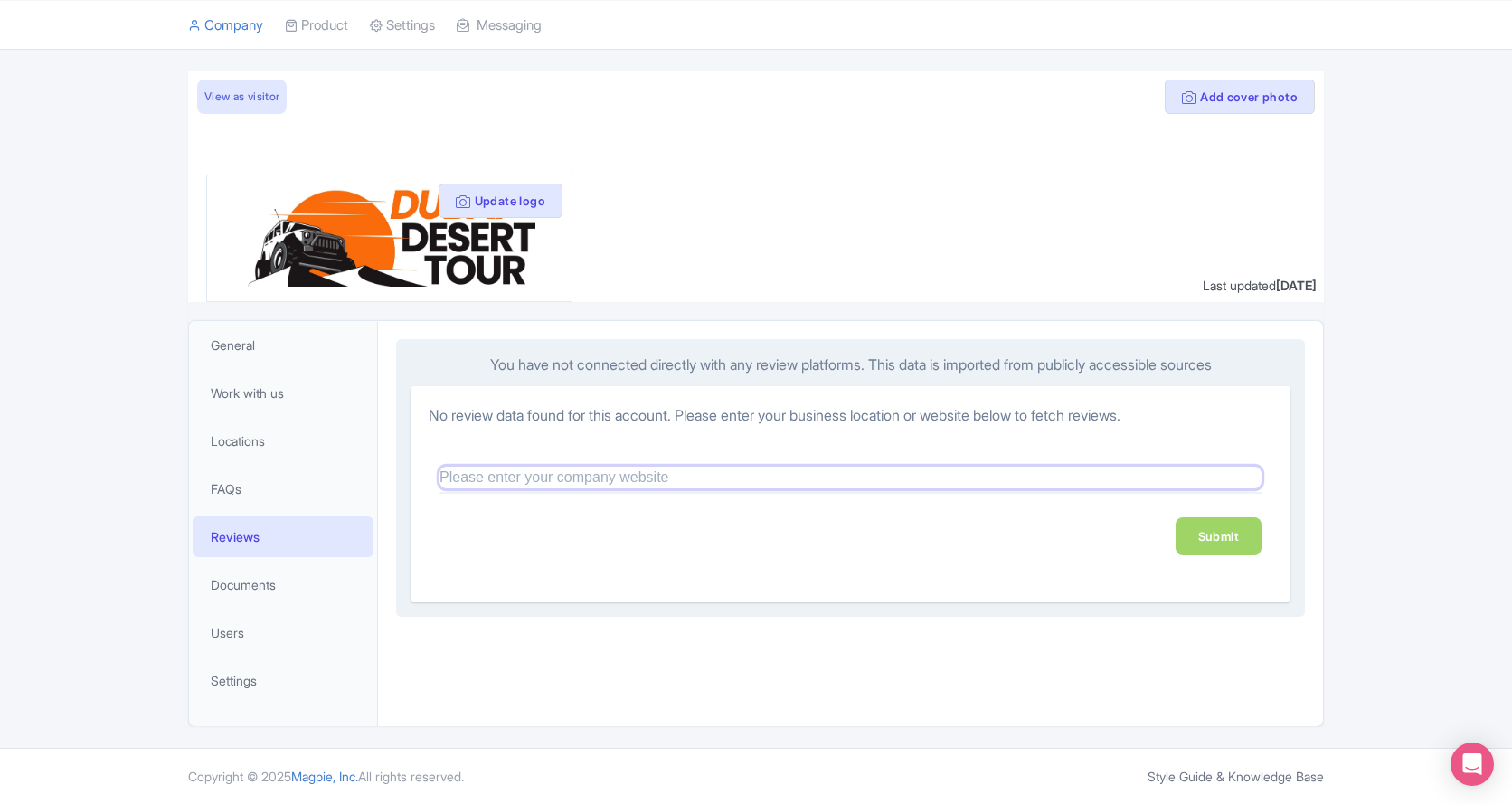
click at [454, 478] on input "text" at bounding box center [850, 478] width 822 height 22
paste input "[URL][DOMAIN_NAME]"
type input "https://dubaideserttour.com/"
click at [1210, 534] on link "Submit" at bounding box center [1218, 536] width 86 height 38
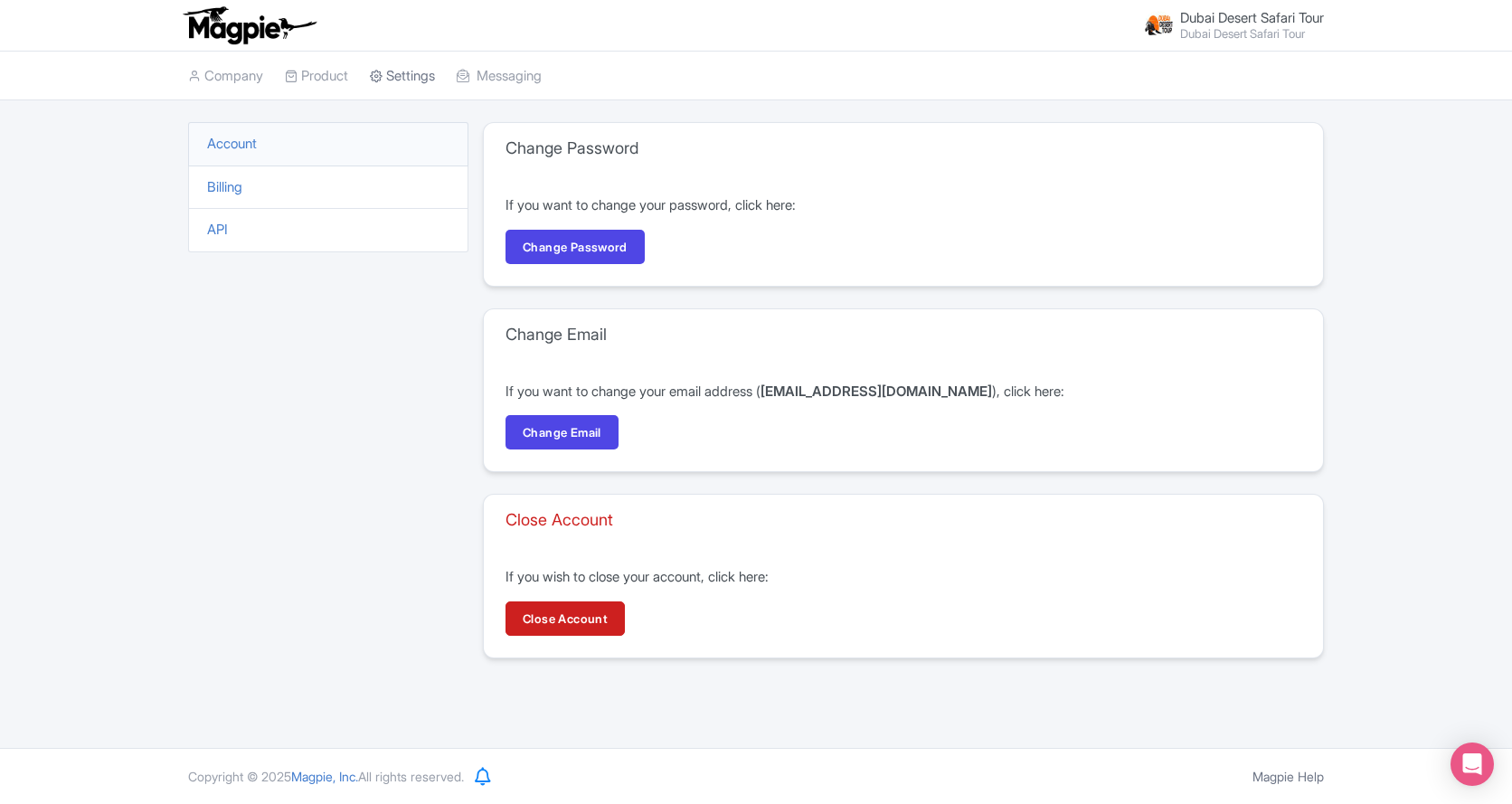
click at [398, 86] on link "Settings" at bounding box center [402, 76] width 65 height 50
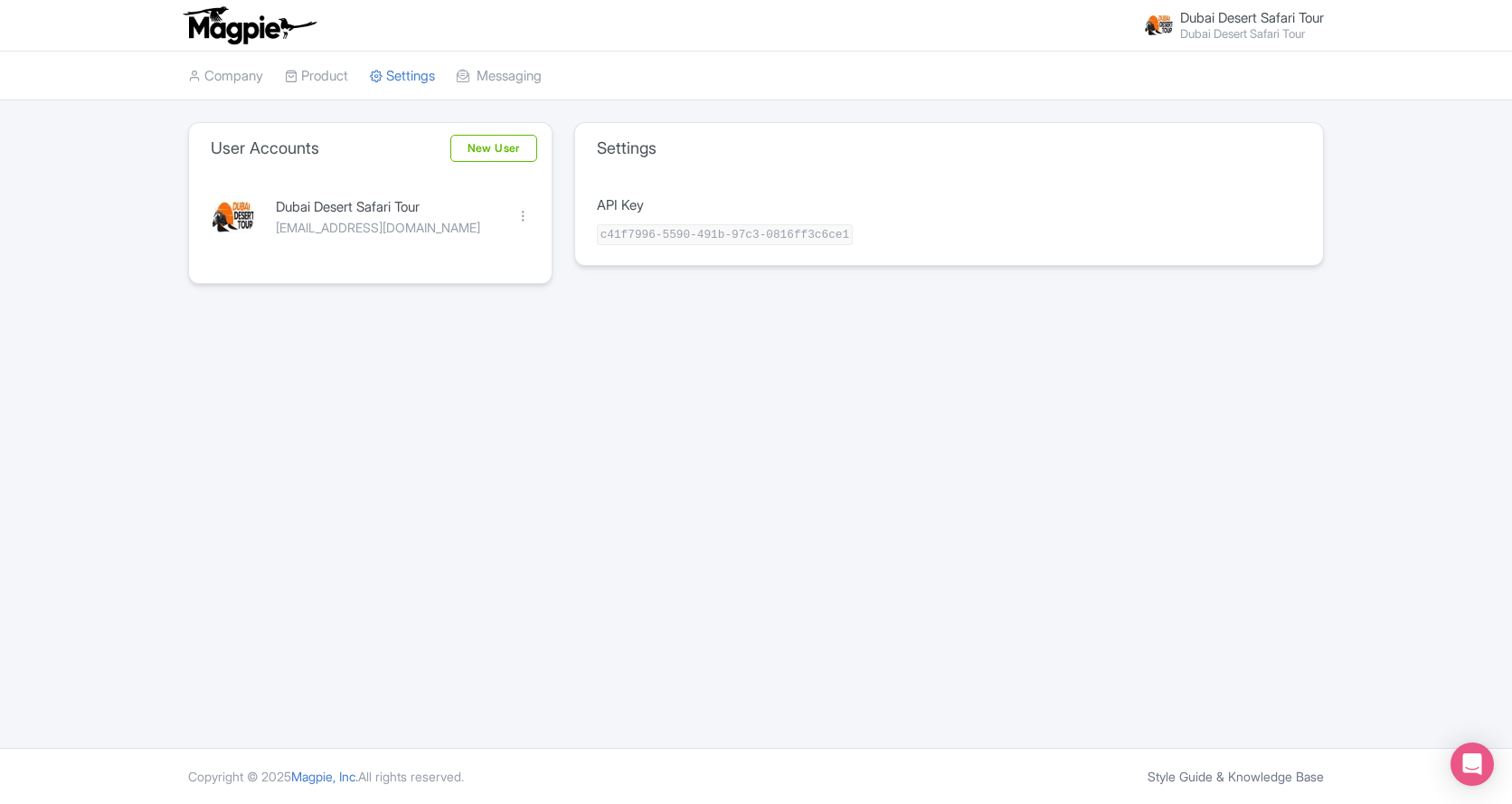
click at [749, 229] on code "c41f7996-5590-491b-97c3-0816ff3c6ce1" at bounding box center [725, 234] width 256 height 21
click at [348, 76] on link "Product" at bounding box center [317, 76] width 63 height 50
click at [351, 146] on link "Product Listings" at bounding box center [372, 149] width 172 height 29
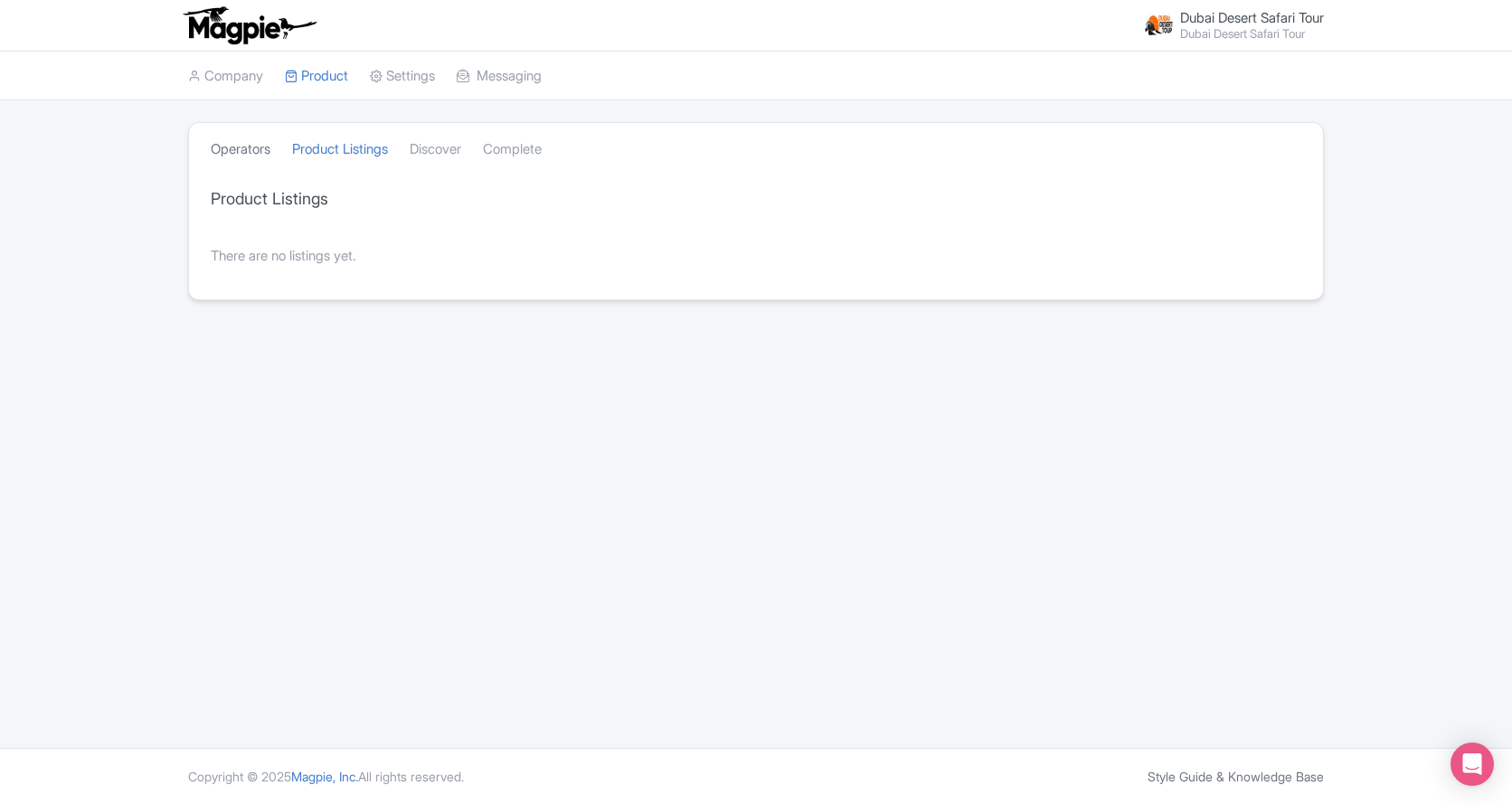
click at [233, 141] on link "Operators" at bounding box center [240, 149] width 60 height 50
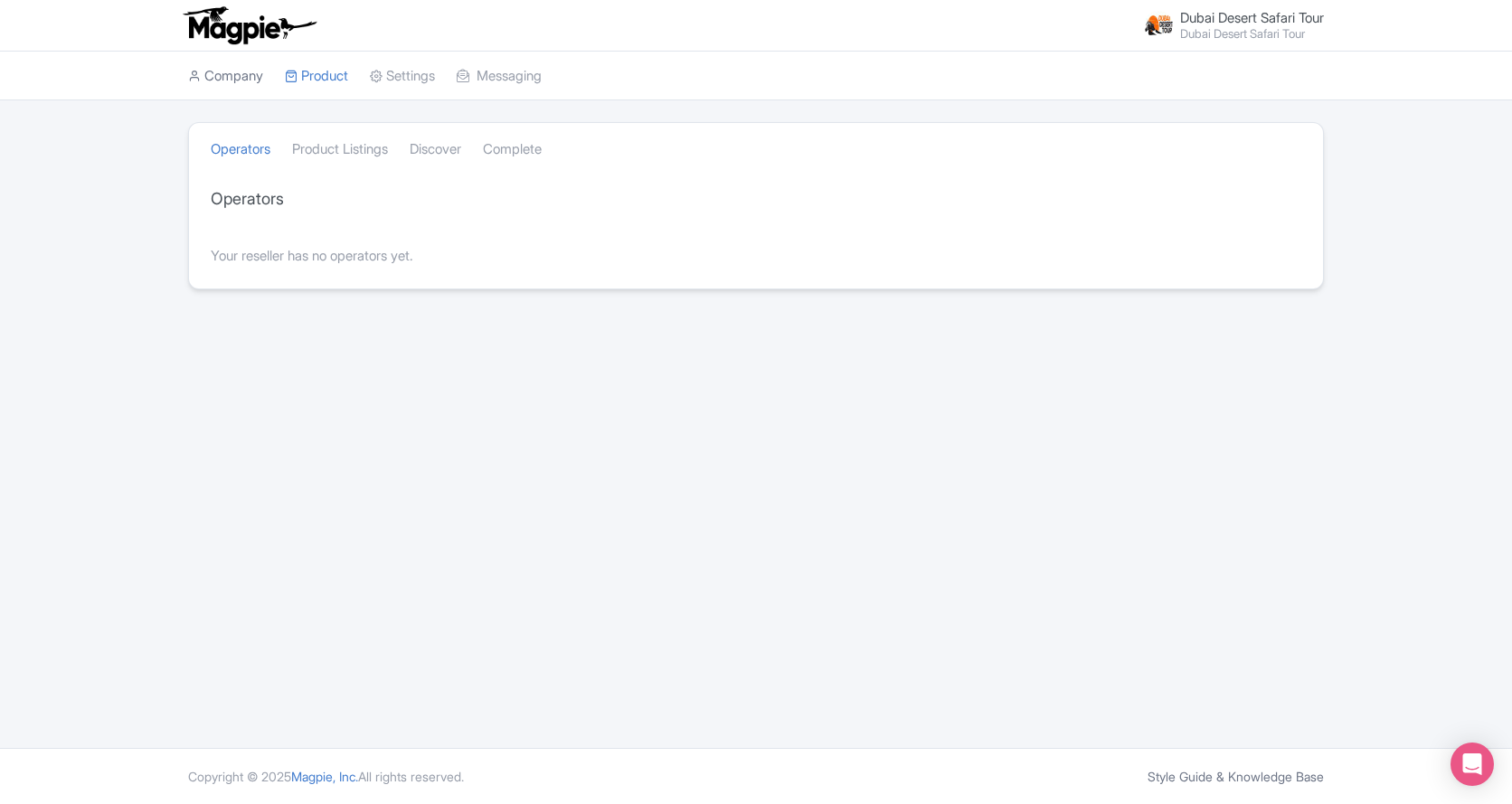
click at [231, 85] on link "Company" at bounding box center [225, 76] width 75 height 50
click at [406, 73] on link "Settings" at bounding box center [402, 76] width 65 height 50
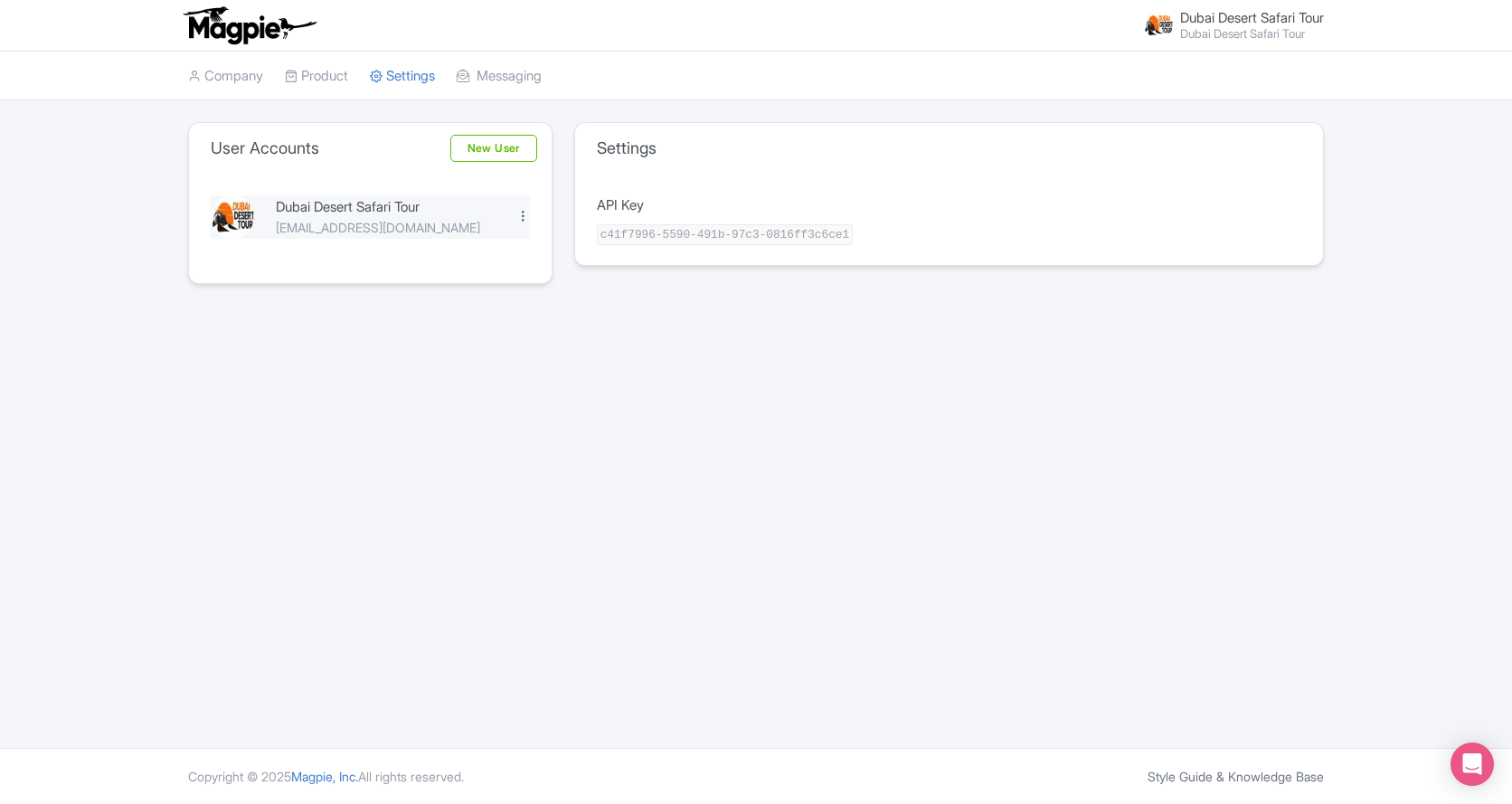
click at [518, 213] on div at bounding box center [523, 215] width 14 height 14
click at [485, 246] on link "Edit" at bounding box center [442, 246] width 172 height 29
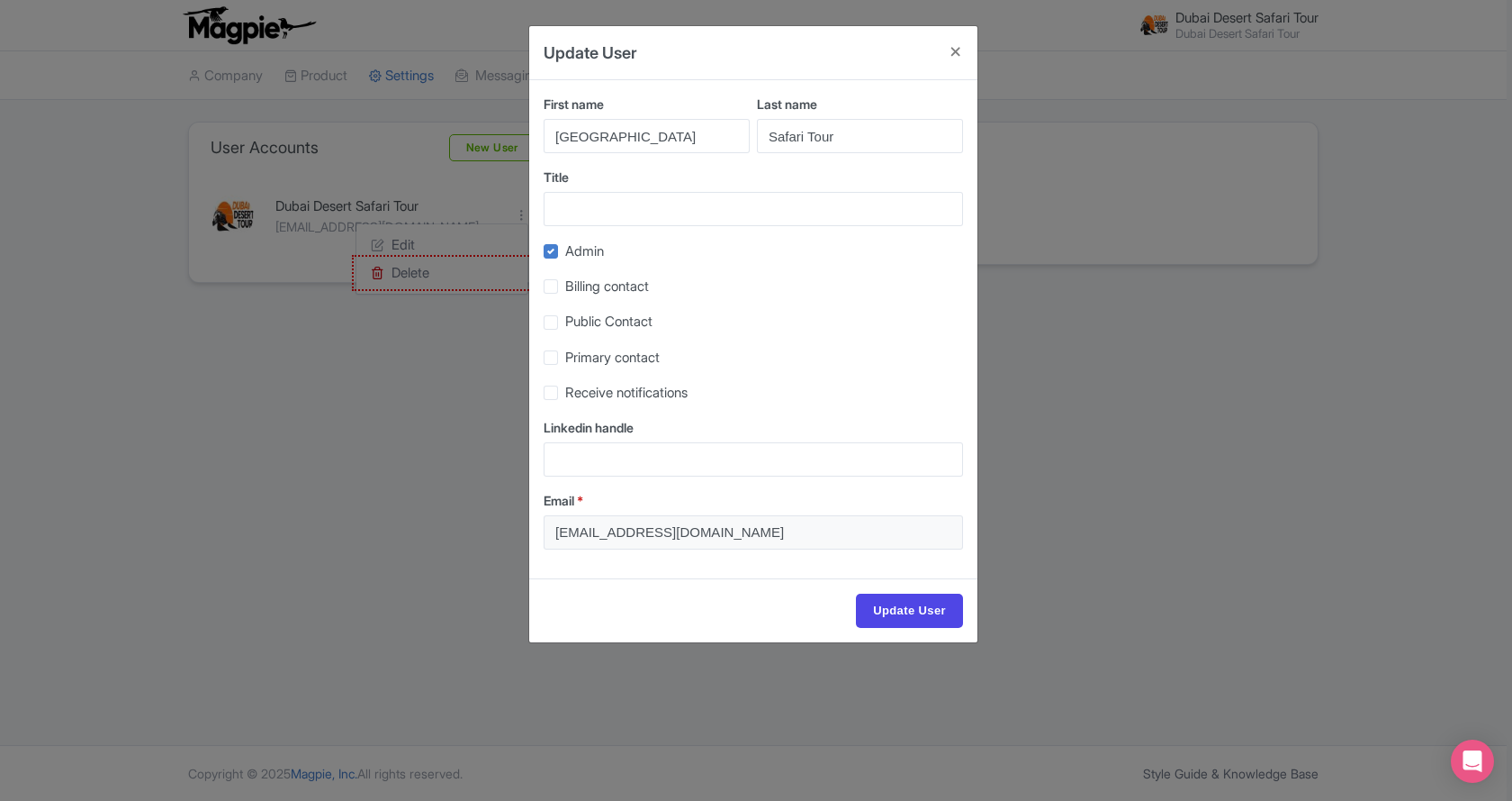
click at [617, 328] on span "Public Contact" at bounding box center [609, 320] width 87 height 17
click at [576, 323] on input "Public Contact" at bounding box center [572, 317] width 12 height 12
checkbox input "true"
click at [643, 213] on input "Title" at bounding box center [753, 209] width 420 height 34
type input "Dubai Desert Safari Tour"
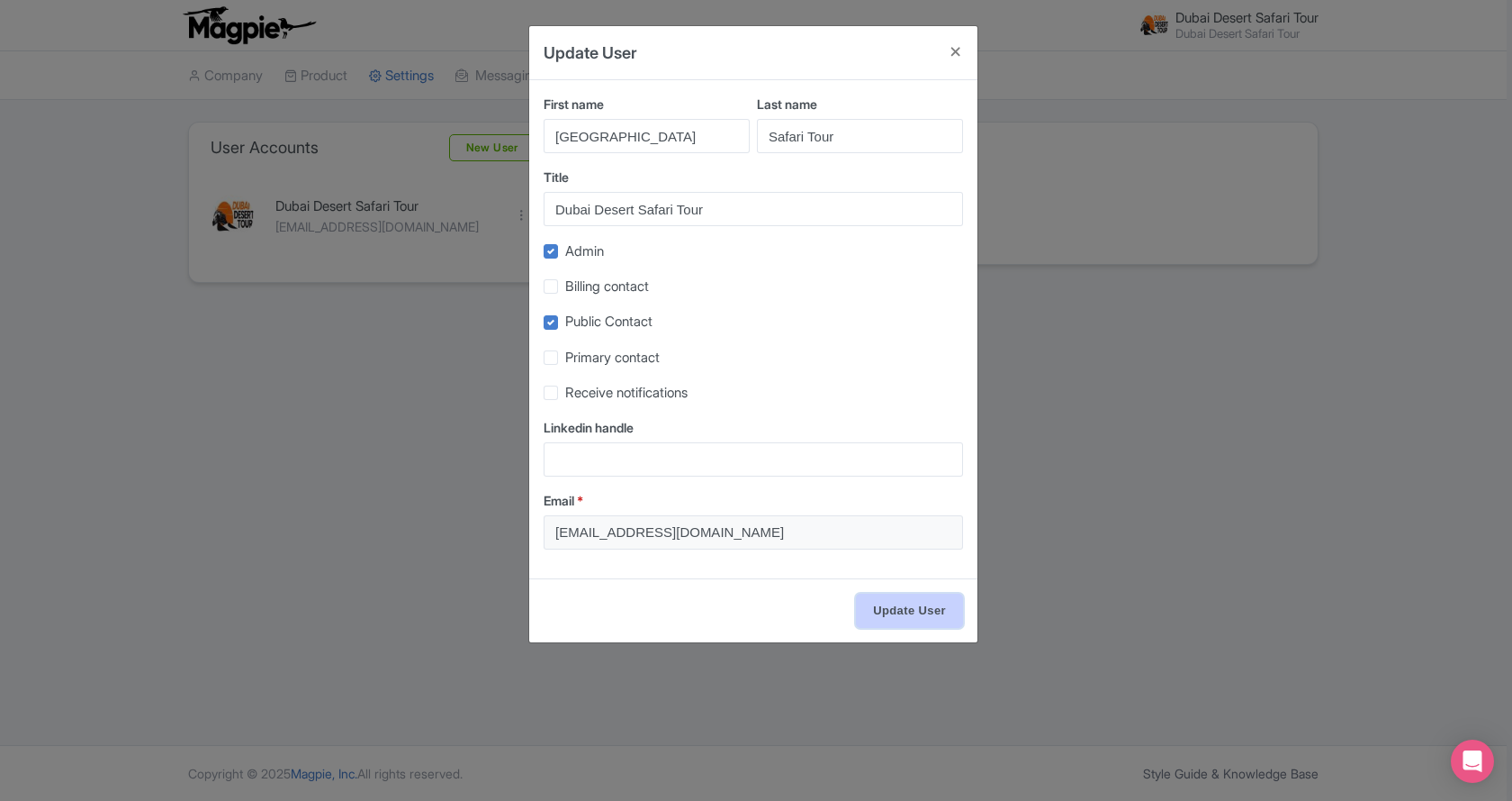
click at [899, 605] on input "Update User" at bounding box center [909, 610] width 107 height 34
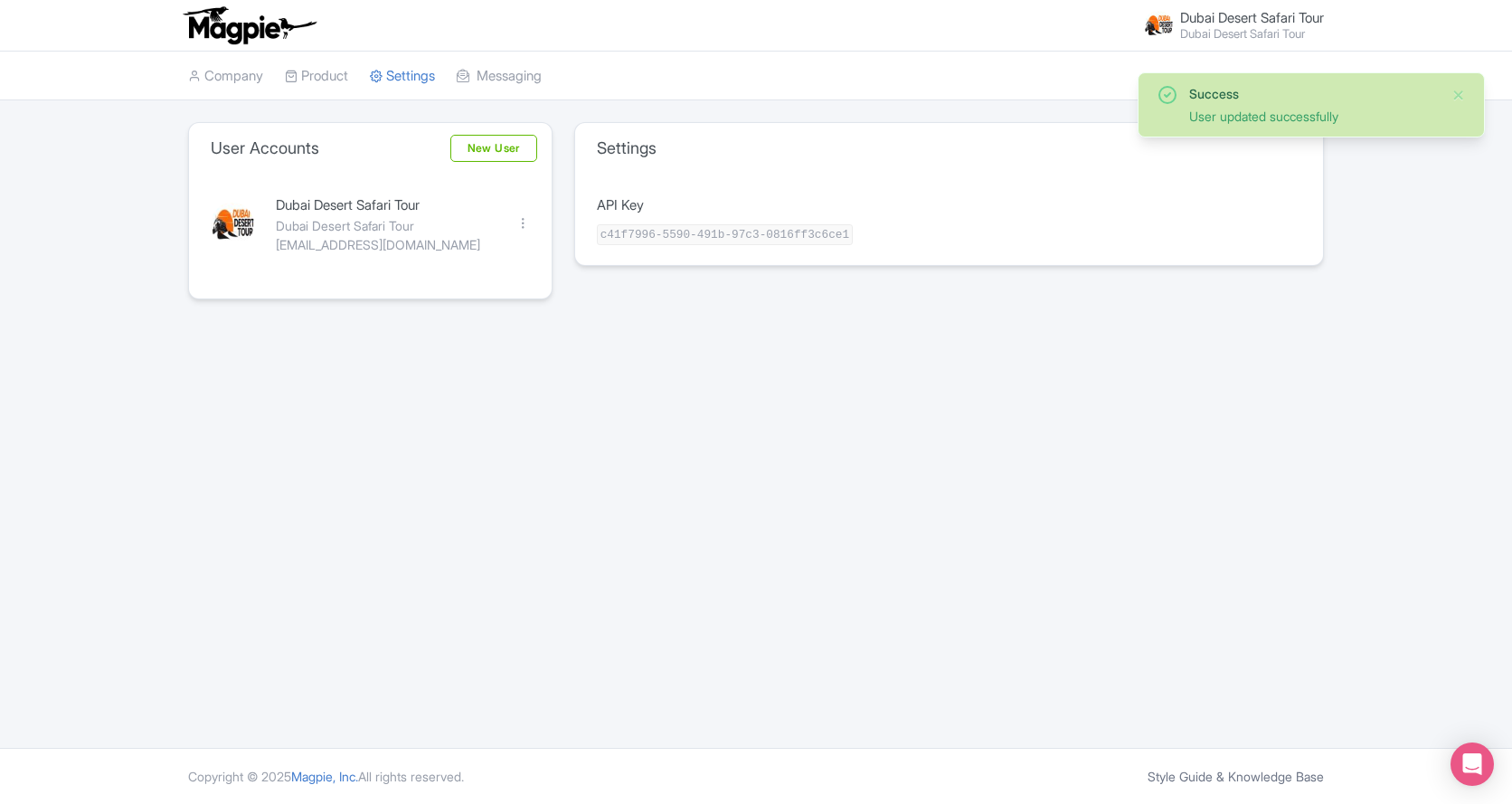
click at [1143, 25] on img at bounding box center [1157, 25] width 29 height 29
click at [1205, 69] on link "Users" at bounding box center [1237, 73] width 172 height 29
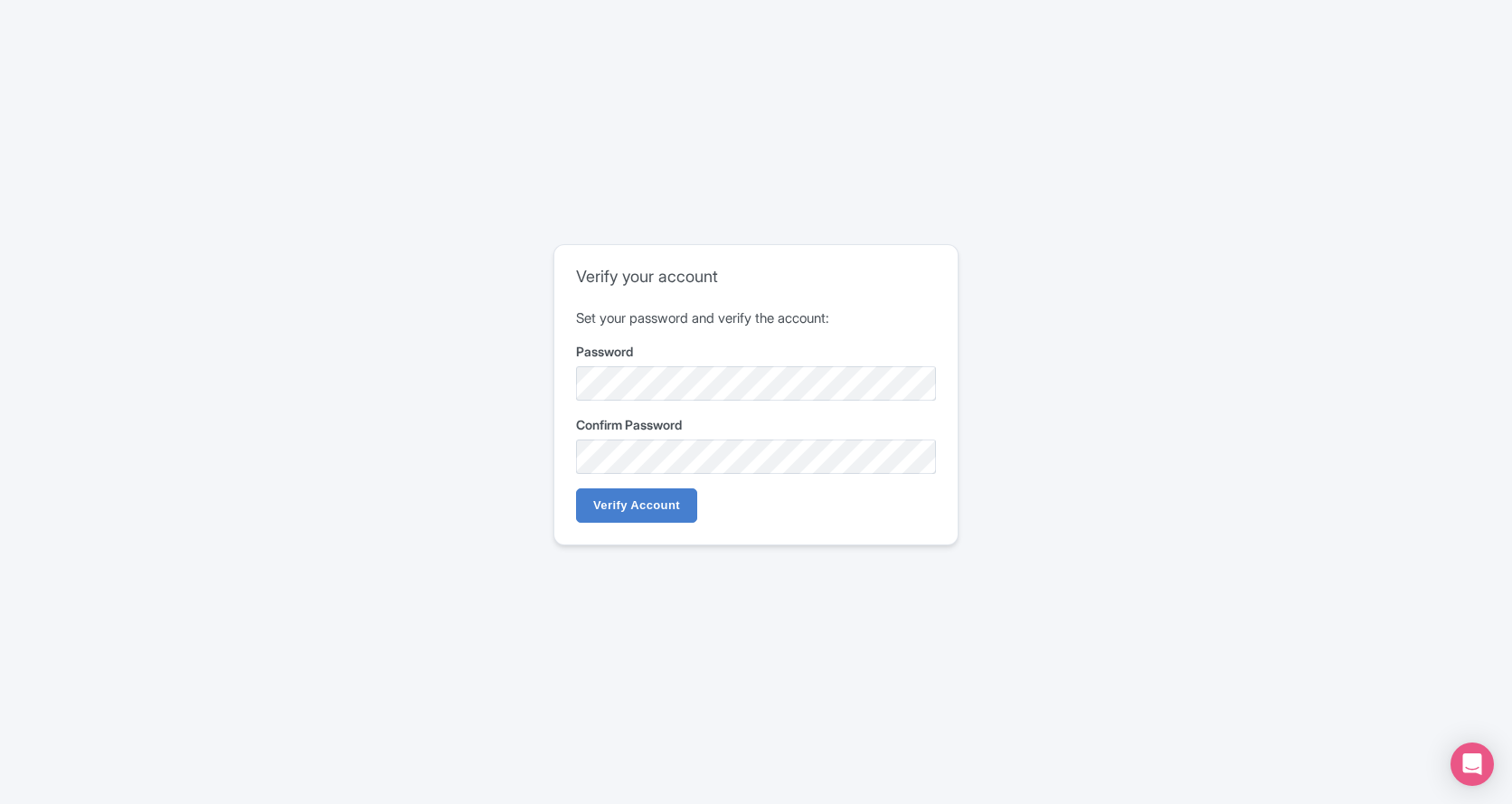
click at [694, 409] on form "Set your password and verify the account: Password Confirm Password Verify Acco…" at bounding box center [756, 416] width 360 height 215
click at [695, 401] on form "Set your password and verify the account: Password Confirm Password Verify Acco…" at bounding box center [756, 416] width 360 height 215
click at [617, 515] on input "Verify Account" at bounding box center [636, 505] width 121 height 34
click at [637, 514] on input "Verify Account" at bounding box center [636, 505] width 121 height 34
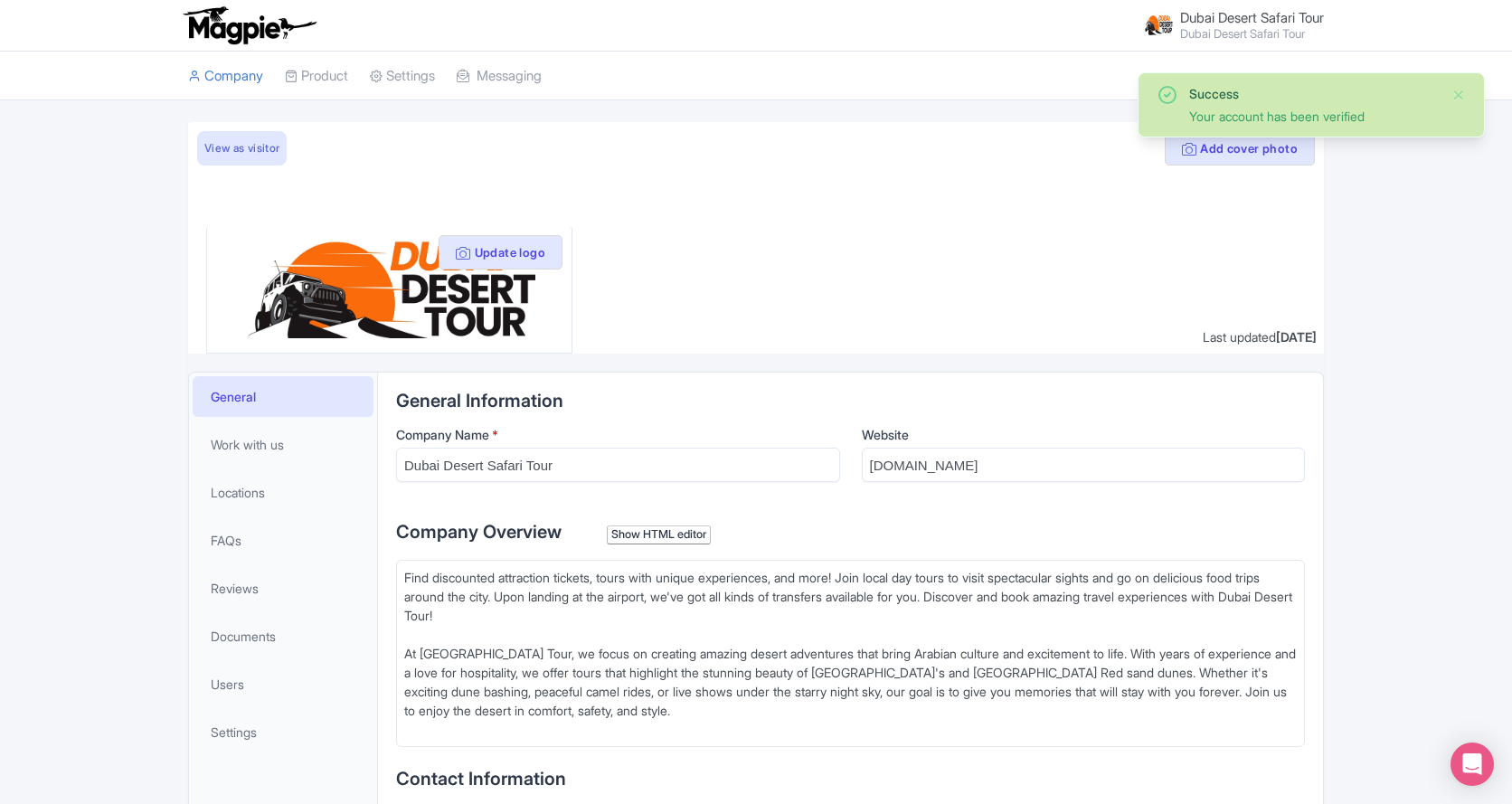
click at [1156, 29] on img at bounding box center [1157, 25] width 29 height 29
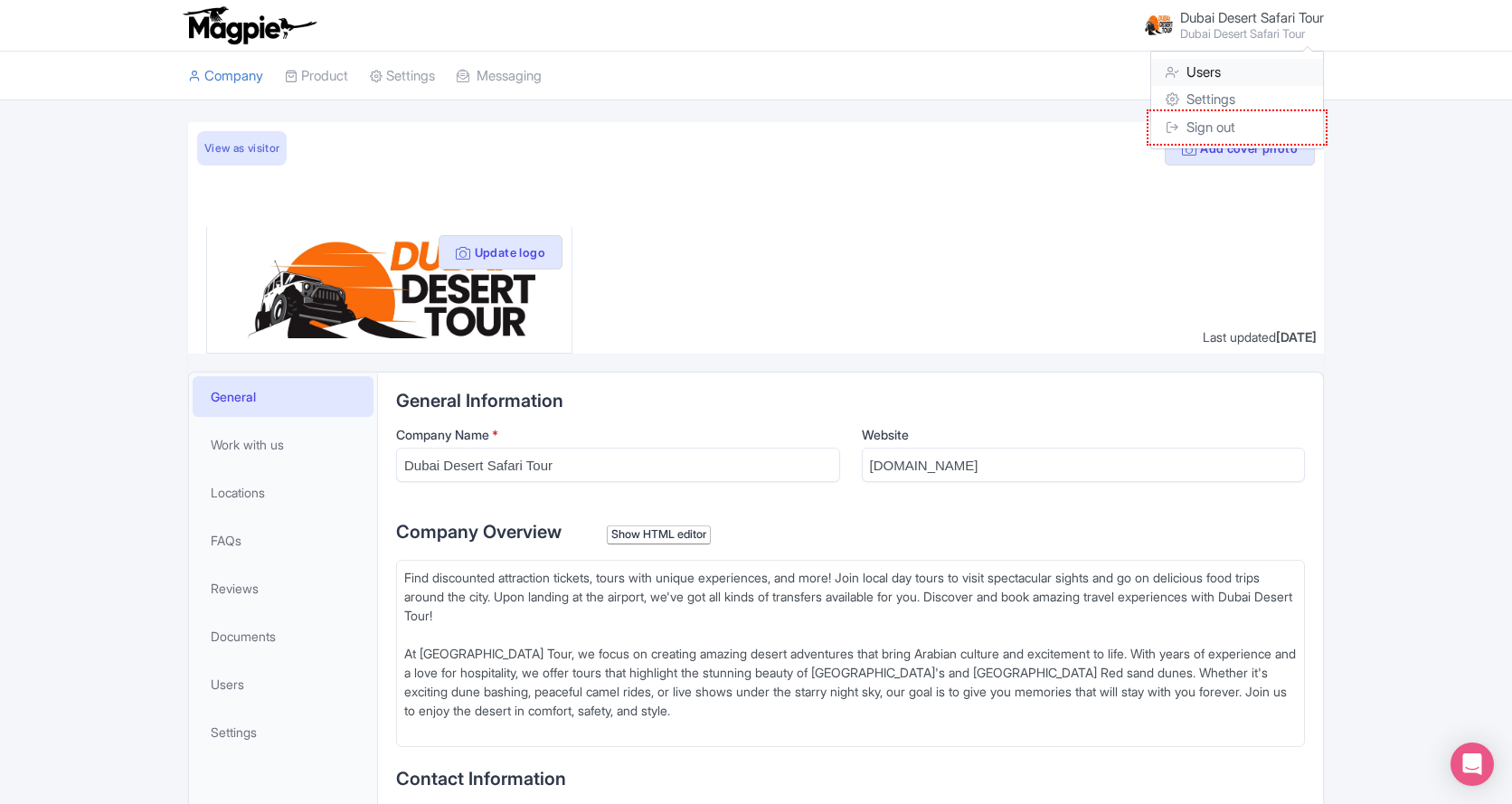
click at [1224, 72] on link "Users" at bounding box center [1237, 73] width 172 height 29
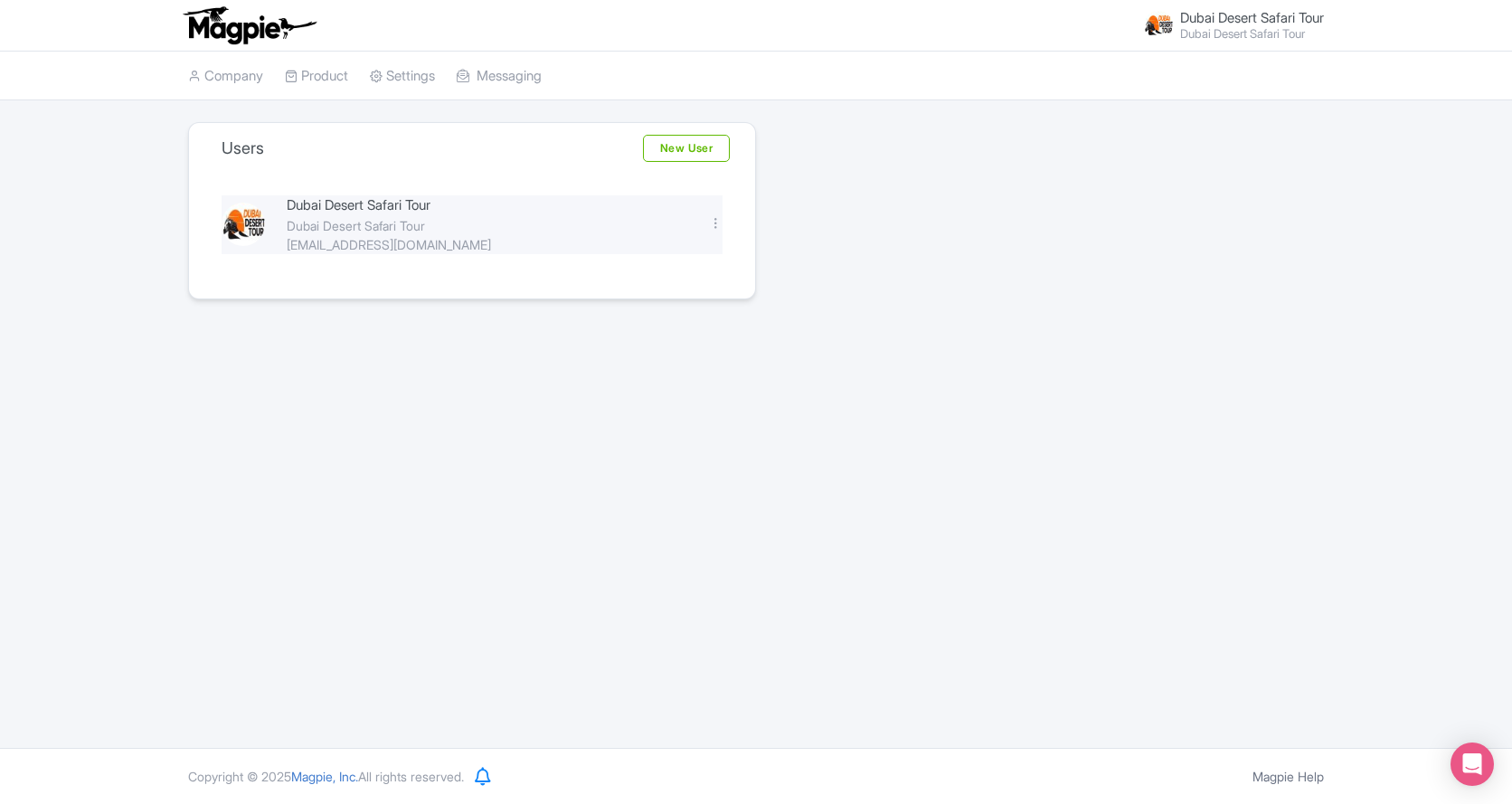
click at [416, 203] on div "Dubai Desert Safari Tour" at bounding box center [487, 205] width 400 height 21
click at [326, 237] on div "[EMAIL_ADDRESS][DOMAIN_NAME]" at bounding box center [487, 244] width 400 height 19
click at [224, 234] on img at bounding box center [243, 224] width 43 height 43
click at [245, 229] on img at bounding box center [243, 224] width 43 height 43
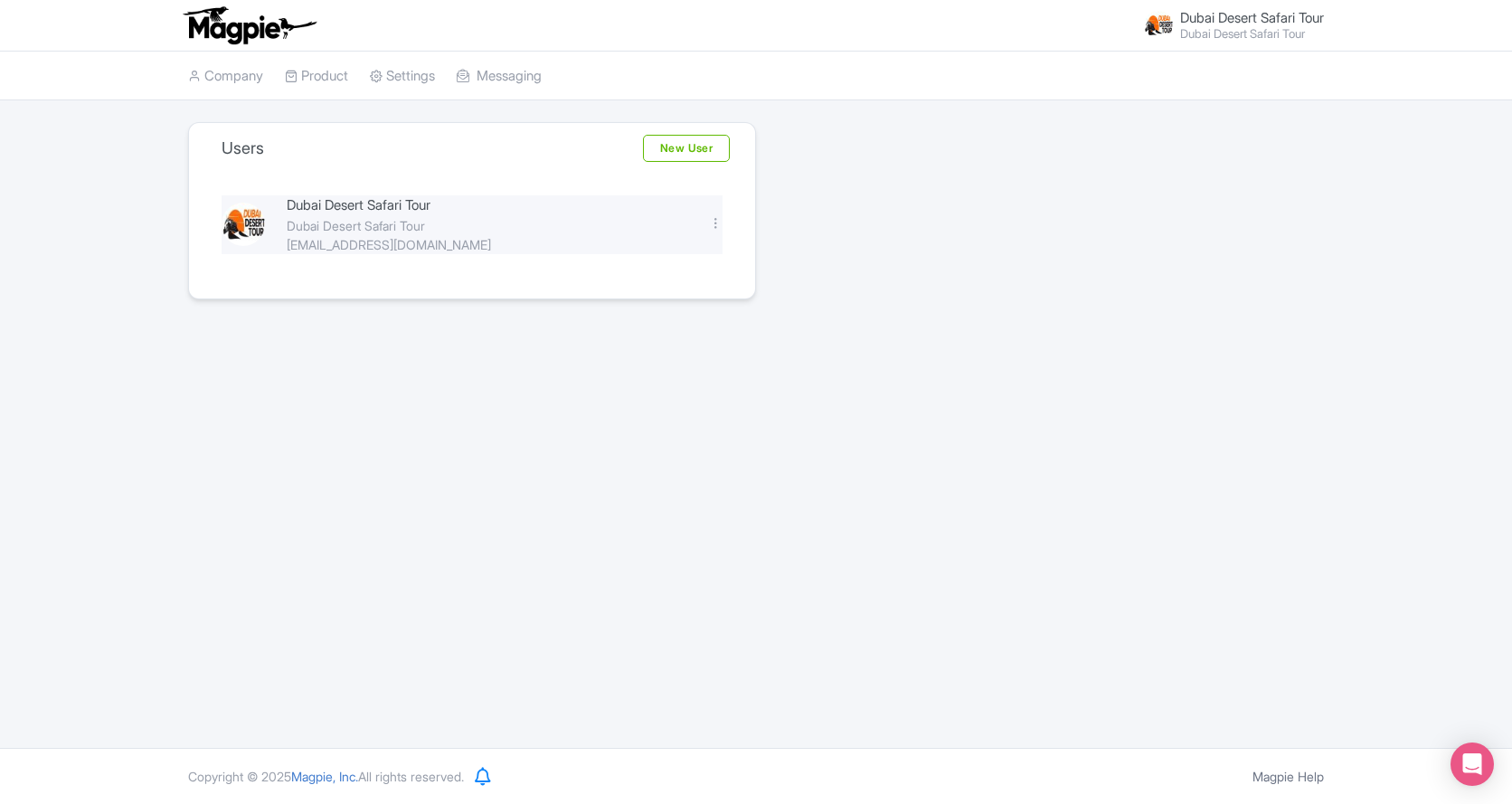
click at [245, 229] on img at bounding box center [243, 224] width 43 height 43
